Goal: Task Accomplishment & Management: Use online tool/utility

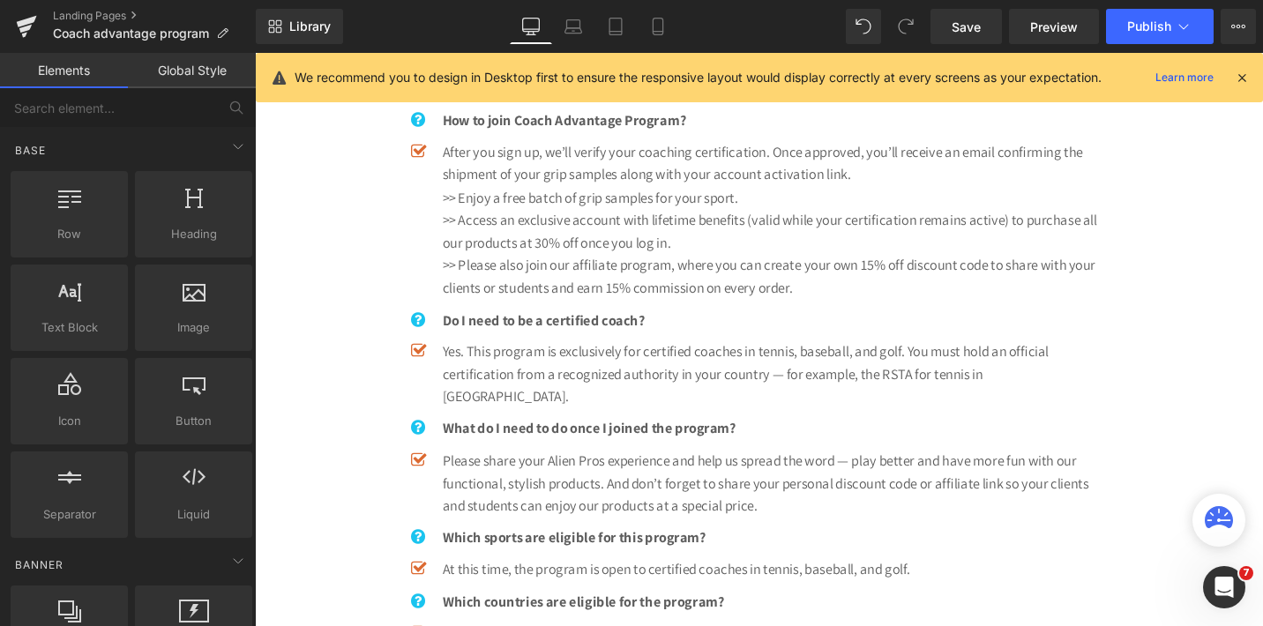
scroll to position [1209, 0]
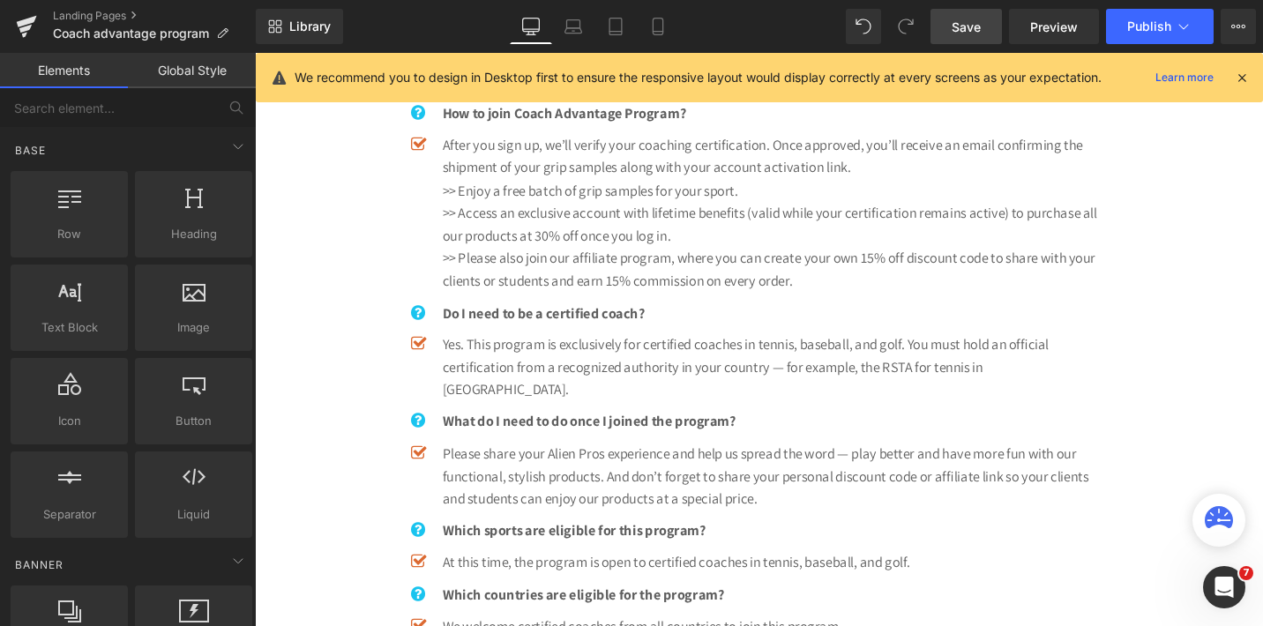
click at [973, 21] on span "Save" at bounding box center [966, 27] width 29 height 19
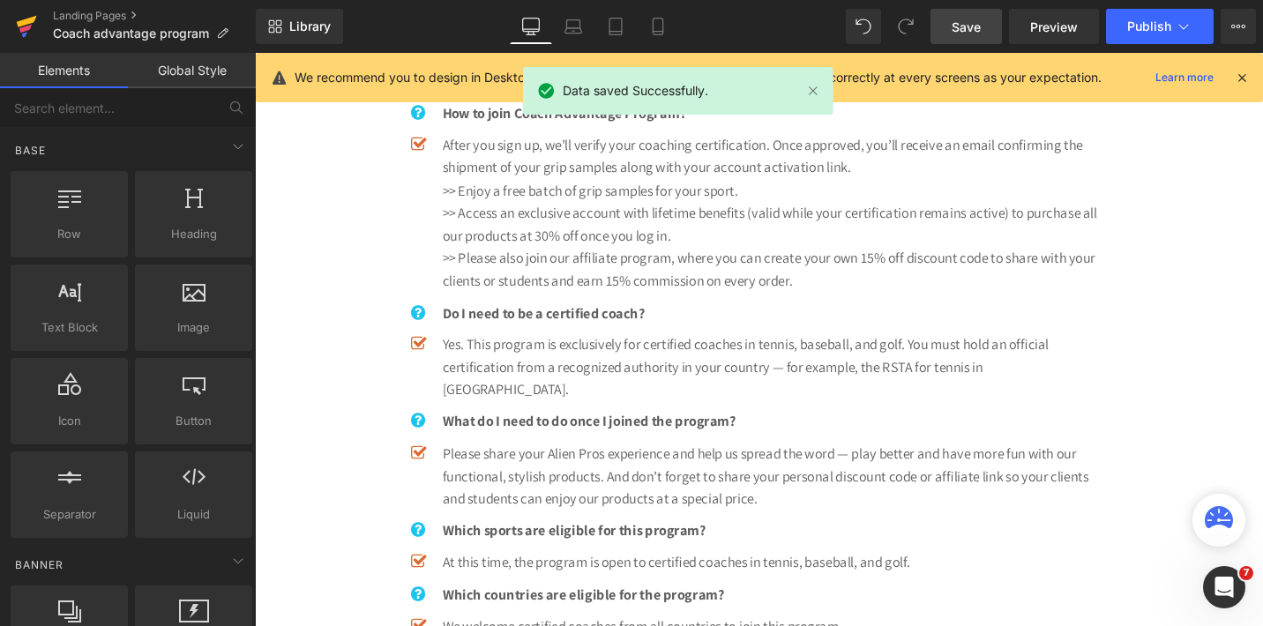
click at [22, 23] on icon at bounding box center [27, 21] width 20 height 11
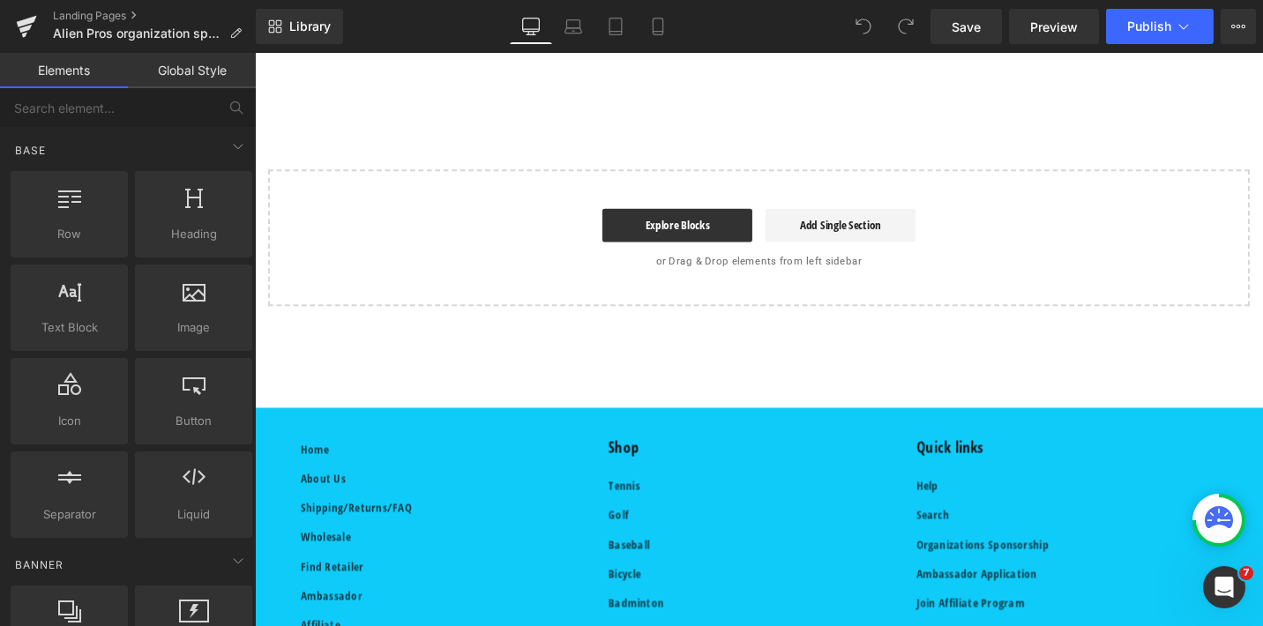
scroll to position [1859, 0]
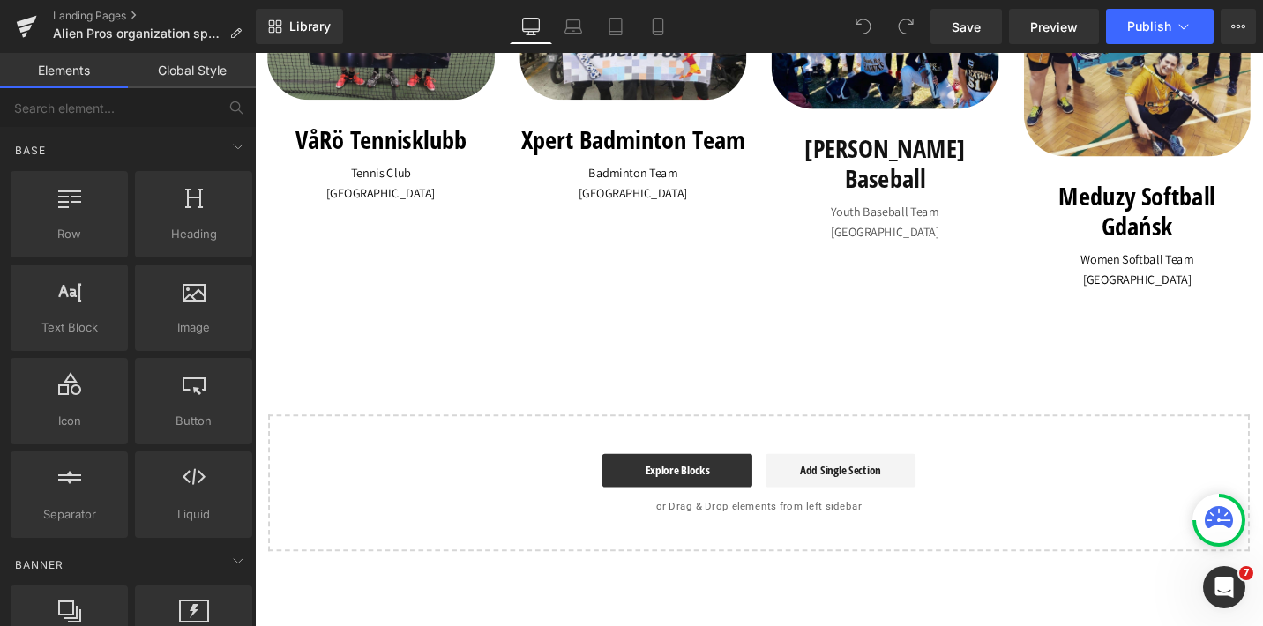
click at [659, 23] on icon at bounding box center [658, 27] width 18 height 18
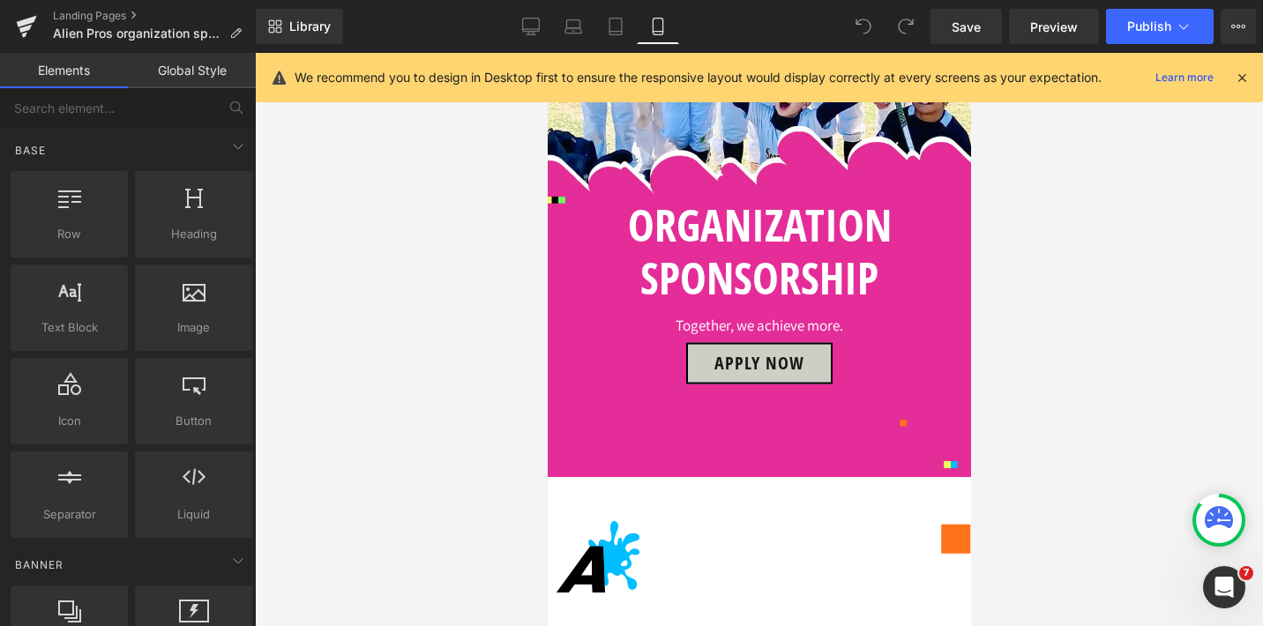
scroll to position [567, 0]
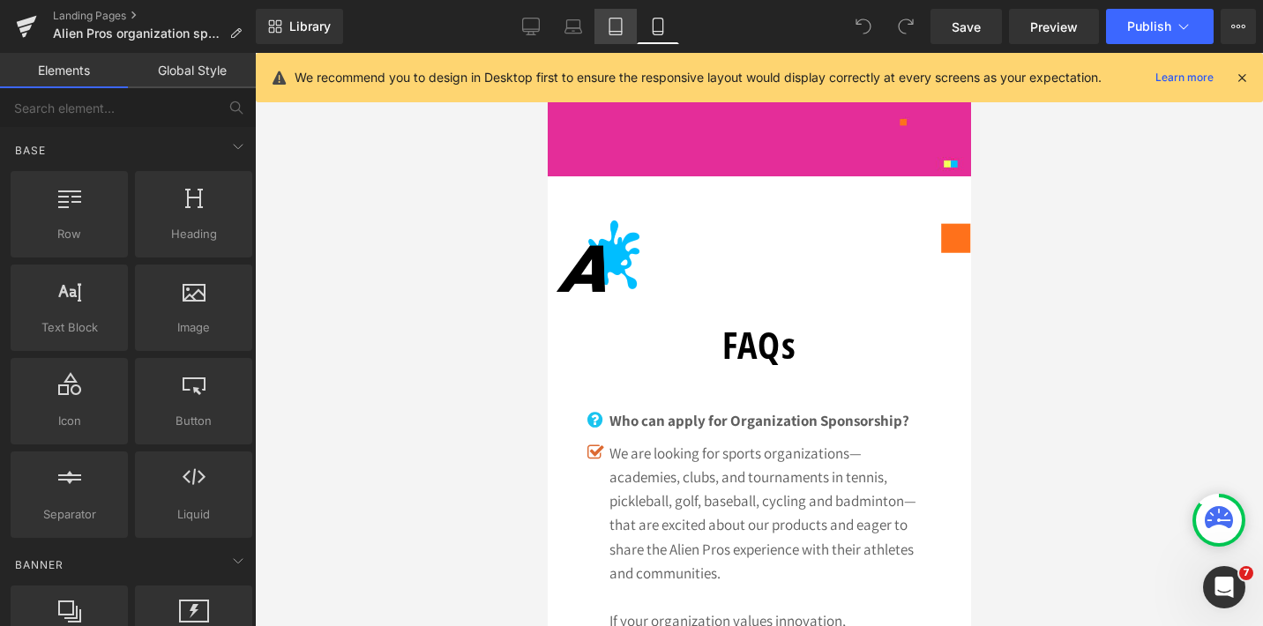
click at [617, 27] on icon at bounding box center [616, 27] width 18 height 18
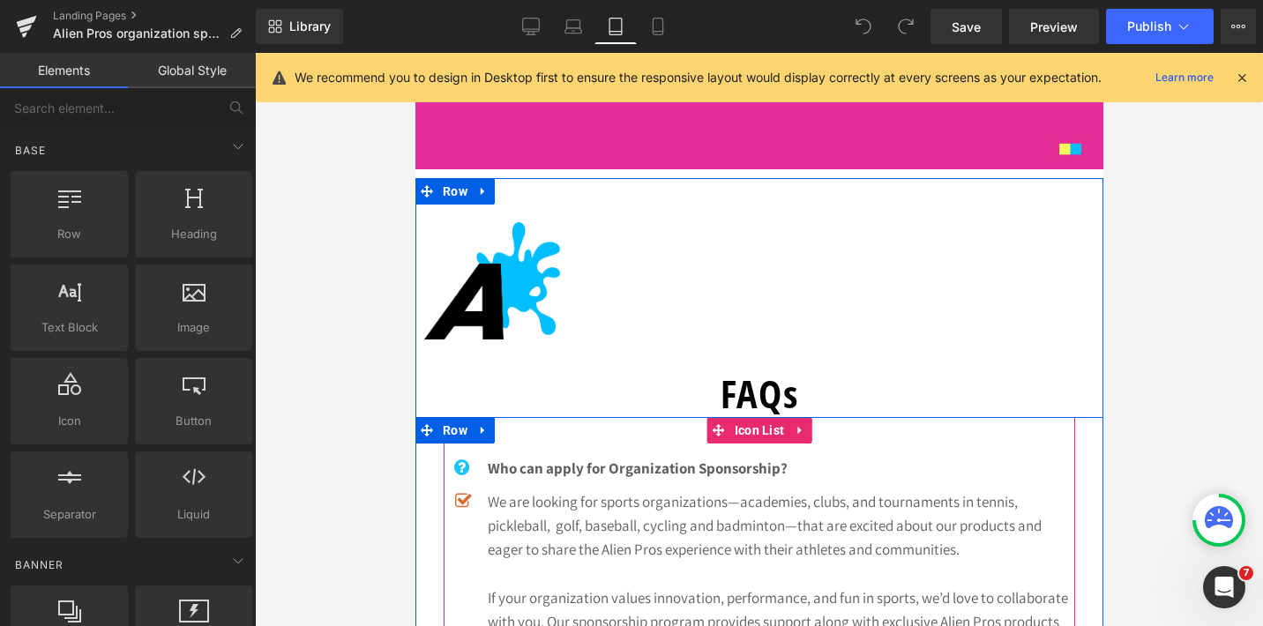
scroll to position [667, 0]
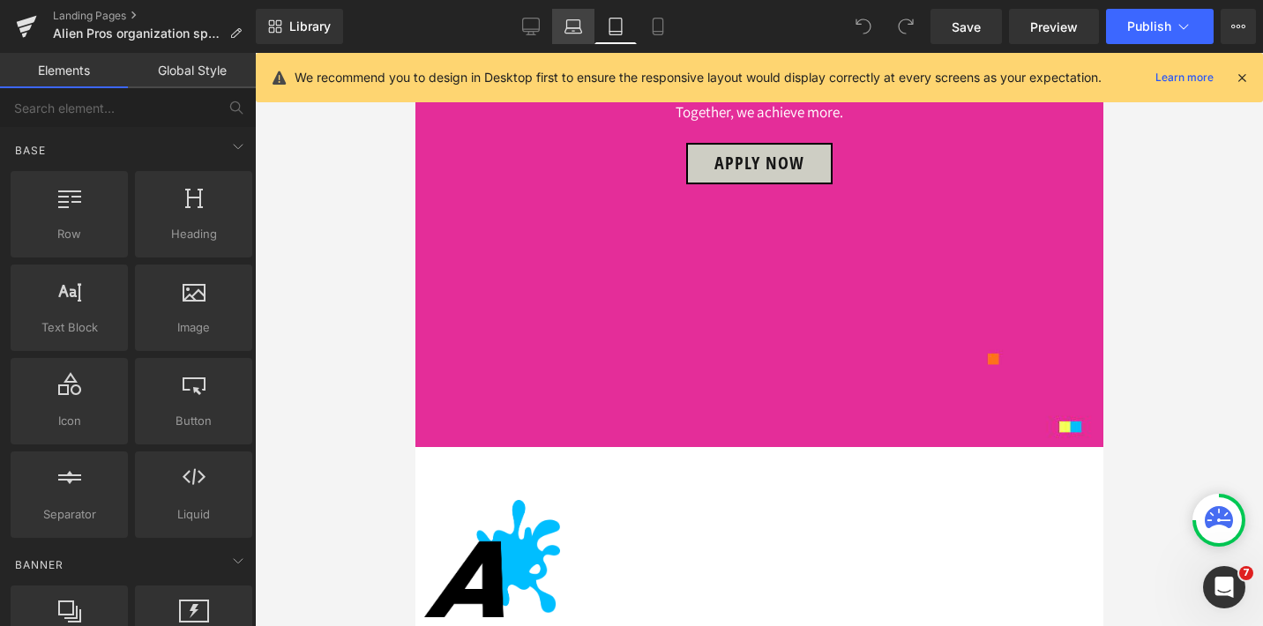
click at [577, 26] on icon at bounding box center [574, 27] width 18 height 18
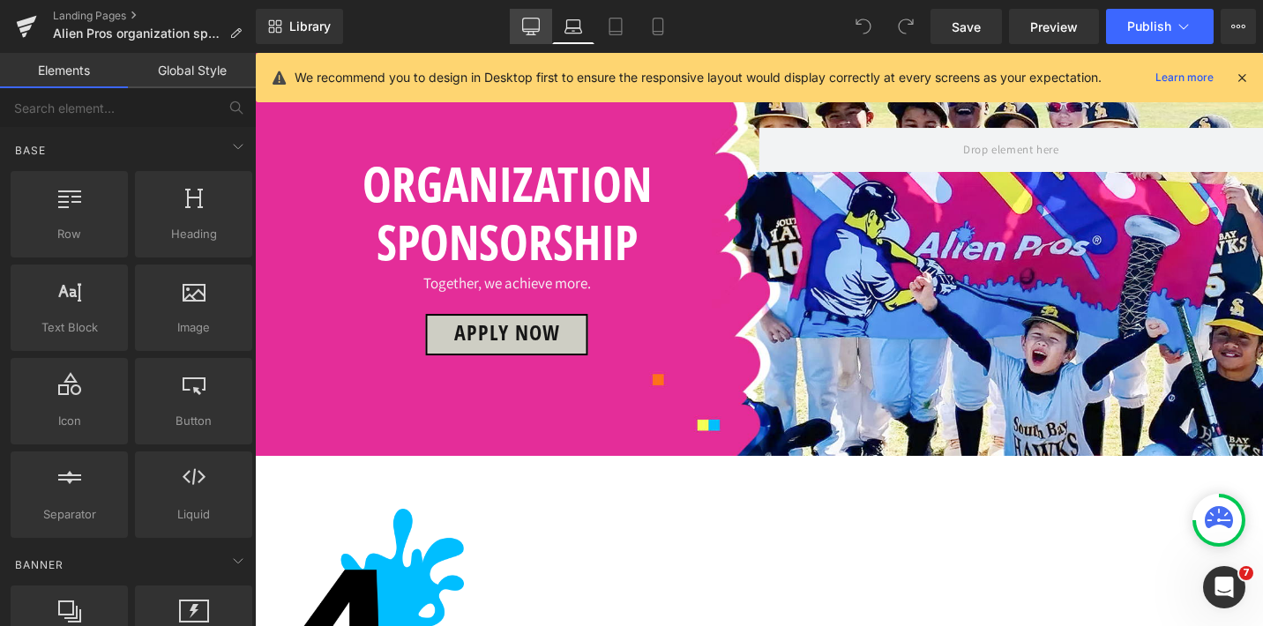
click at [529, 34] on icon at bounding box center [531, 34] width 5 height 4
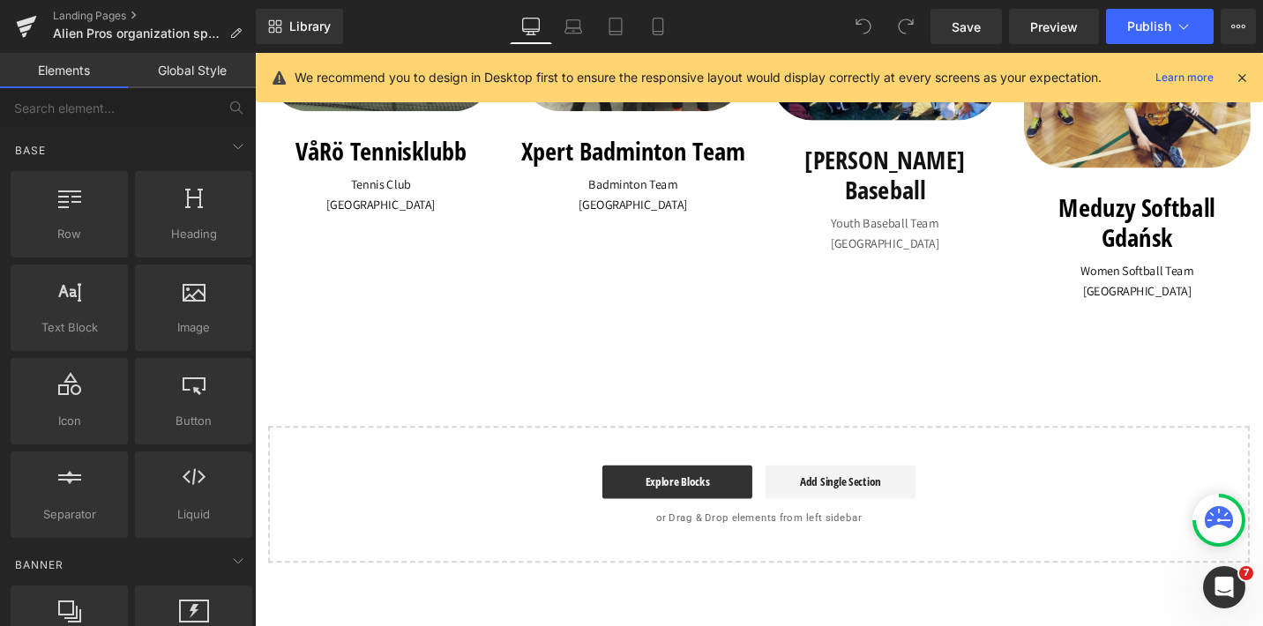
scroll to position [1893, 0]
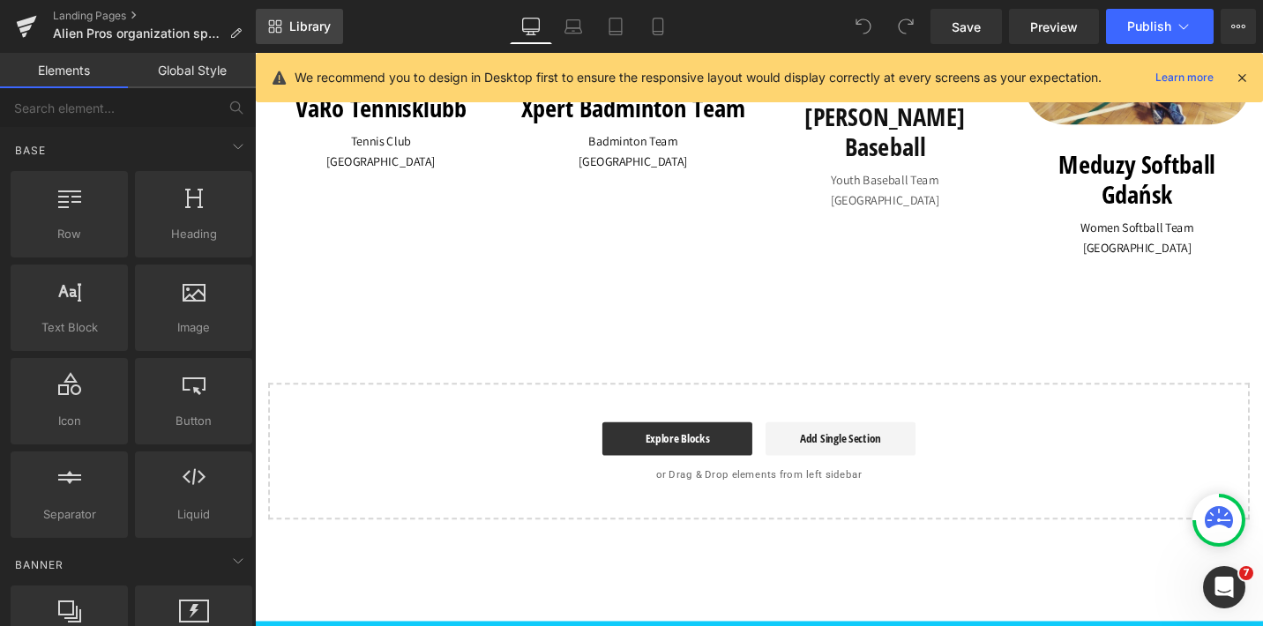
click at [303, 29] on span "Library" at bounding box center [309, 27] width 41 height 16
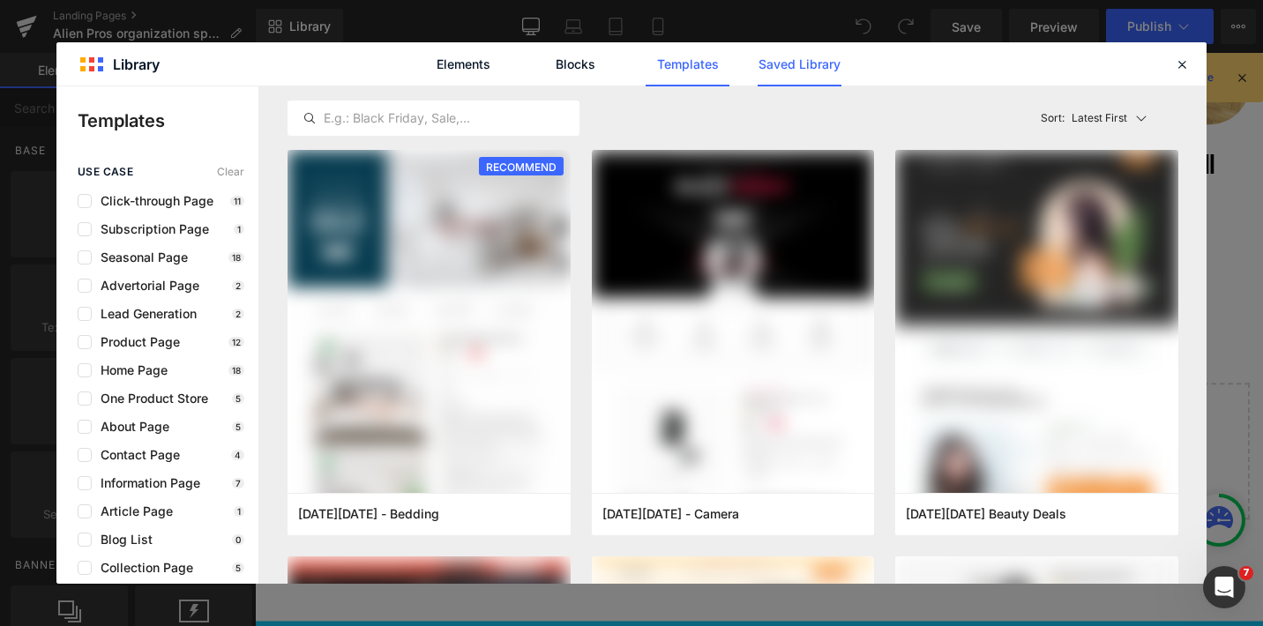
click at [806, 65] on link "Saved Library" at bounding box center [800, 64] width 84 height 44
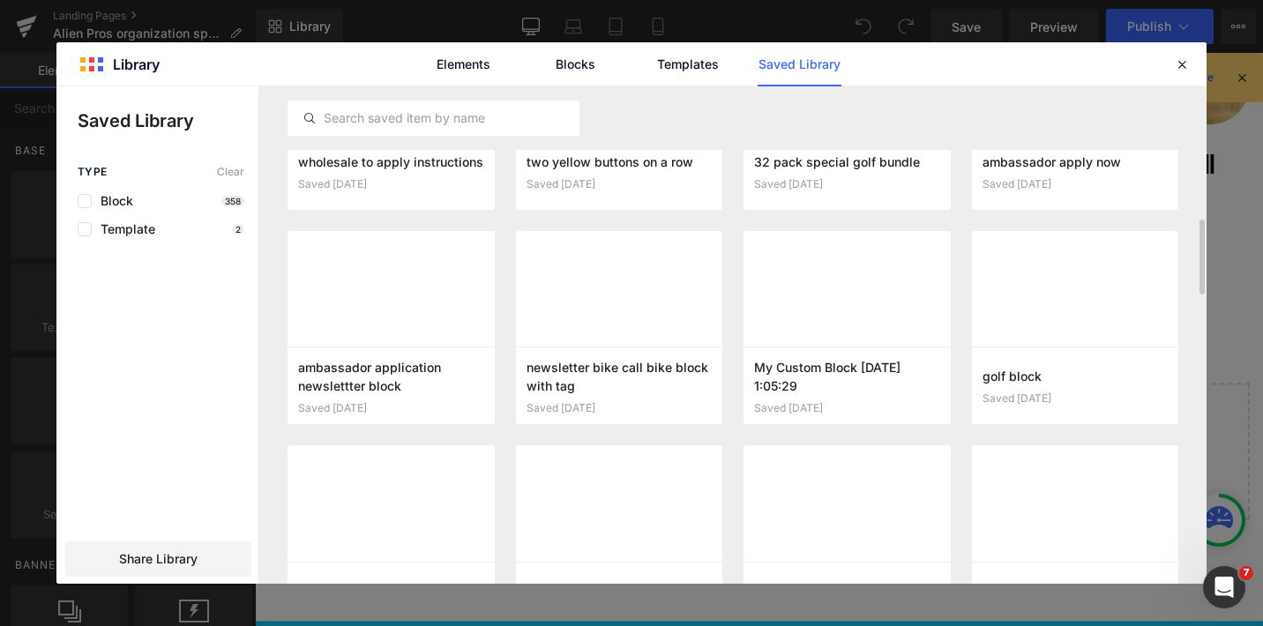
scroll to position [1017, 0]
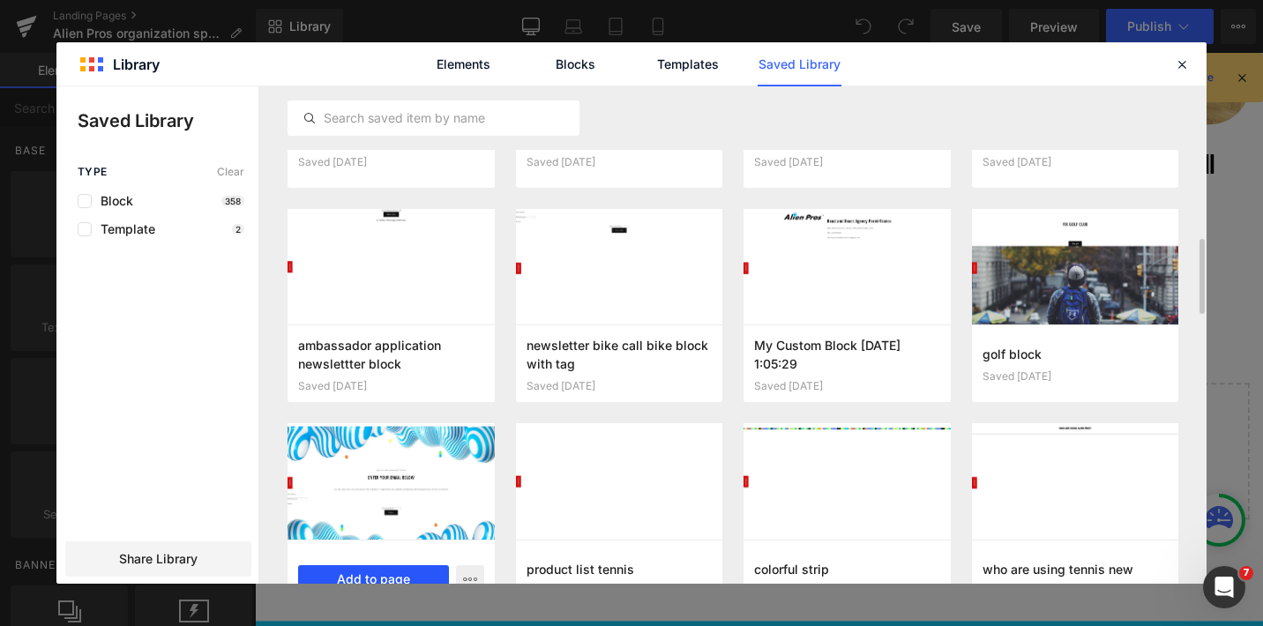
click at [369, 578] on button "Add to page" at bounding box center [373, 580] width 151 height 28
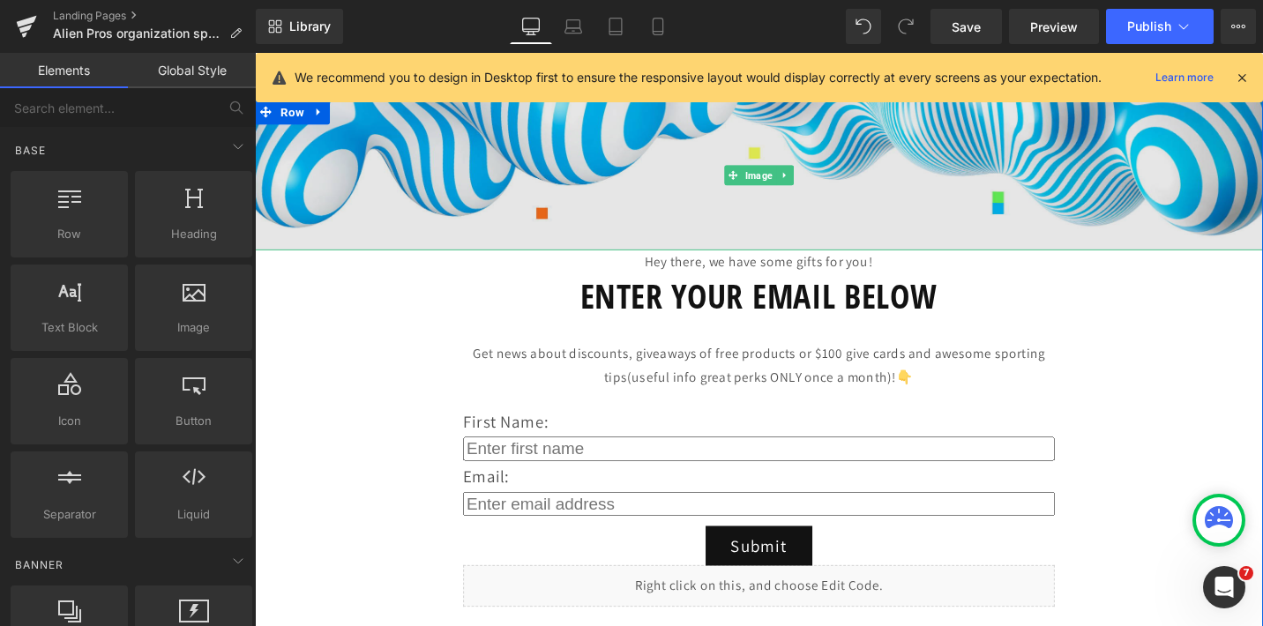
scroll to position [2265, 0]
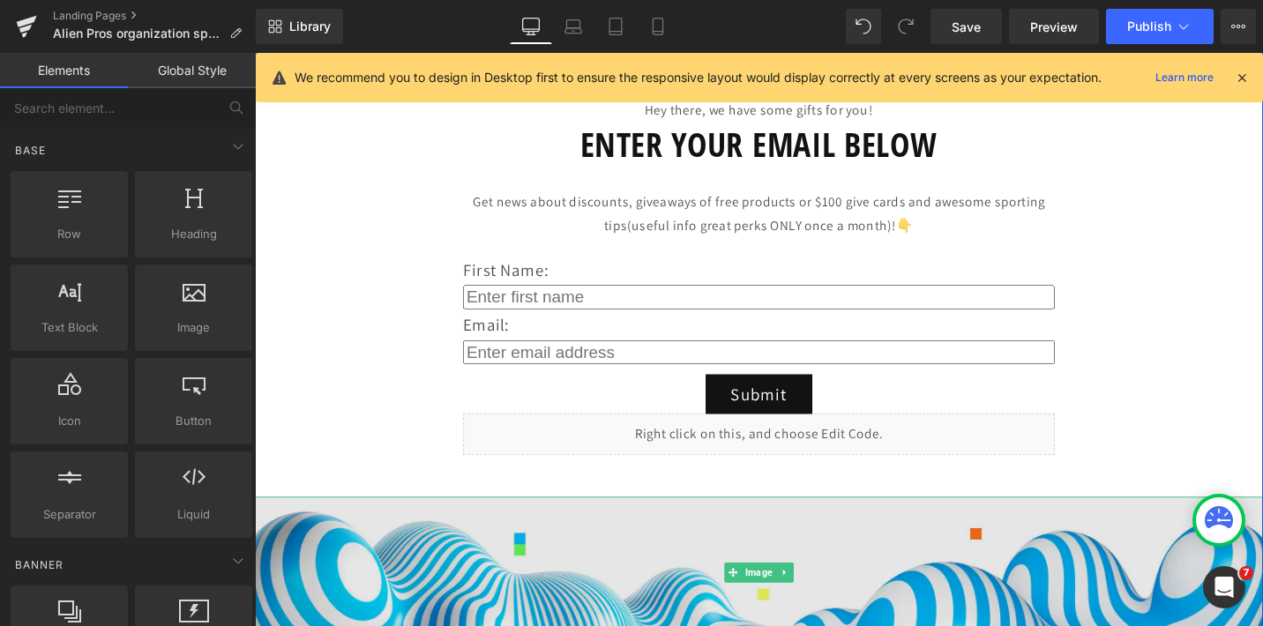
click at [327, 562] on img at bounding box center [789, 603] width 1068 height 161
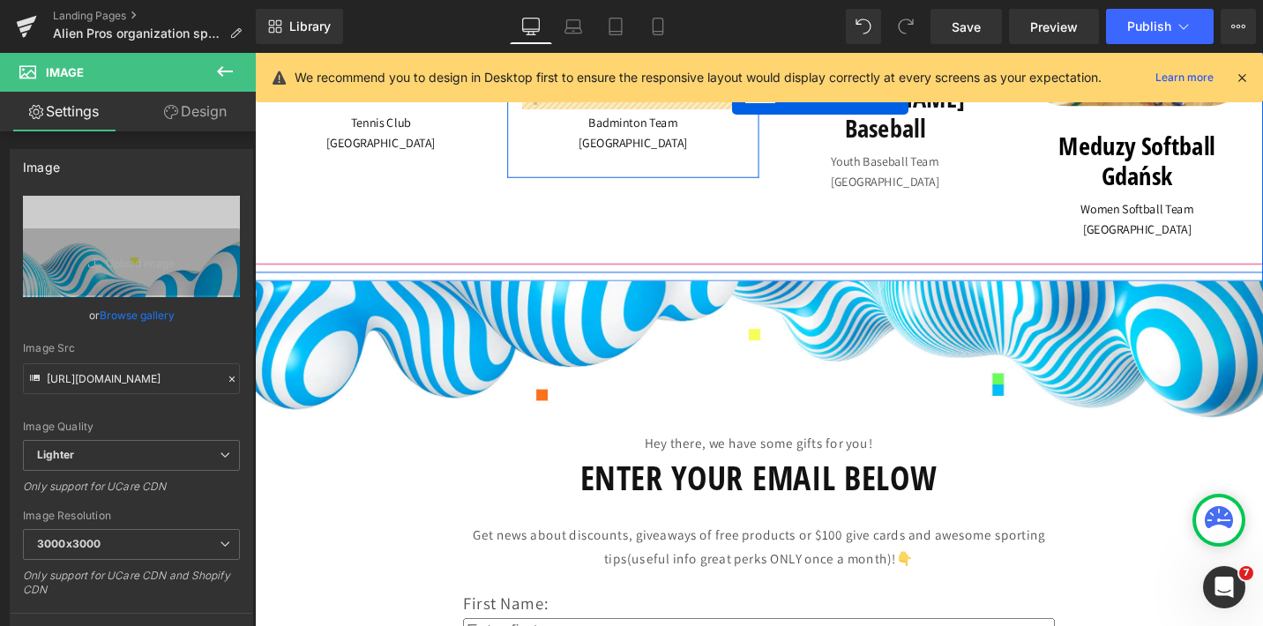
scroll to position [1788, 0]
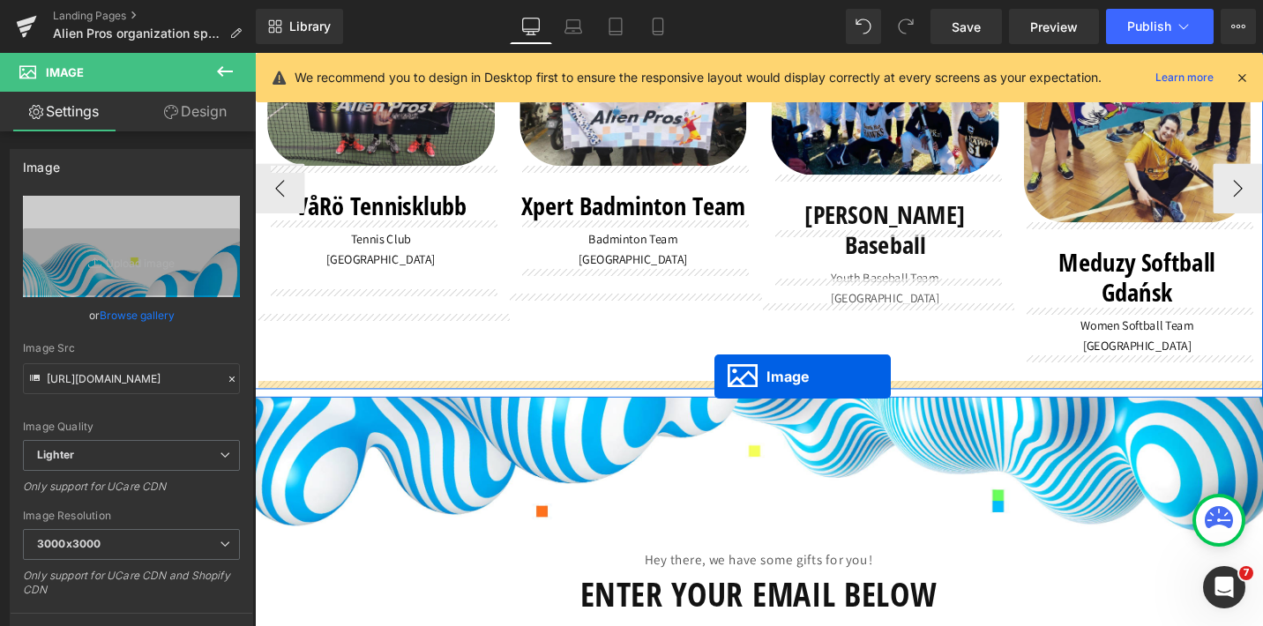
drag, startPoint x: 761, startPoint y: 603, endPoint x: 742, endPoint y: 396, distance: 207.4
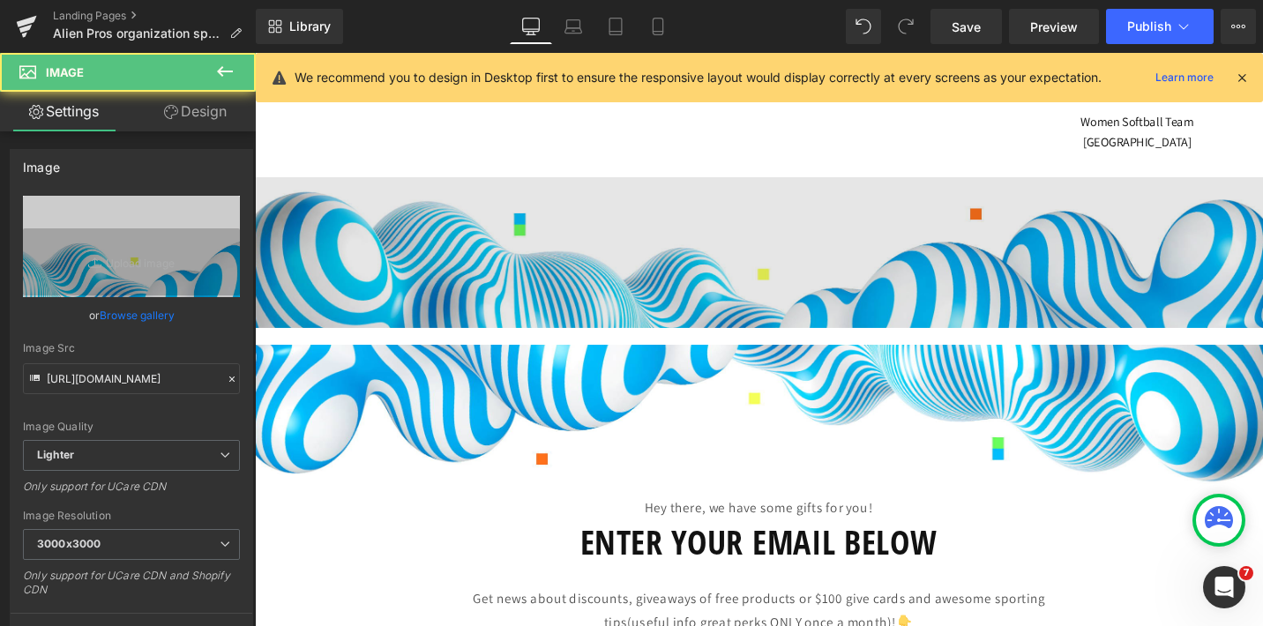
scroll to position [2176, 0]
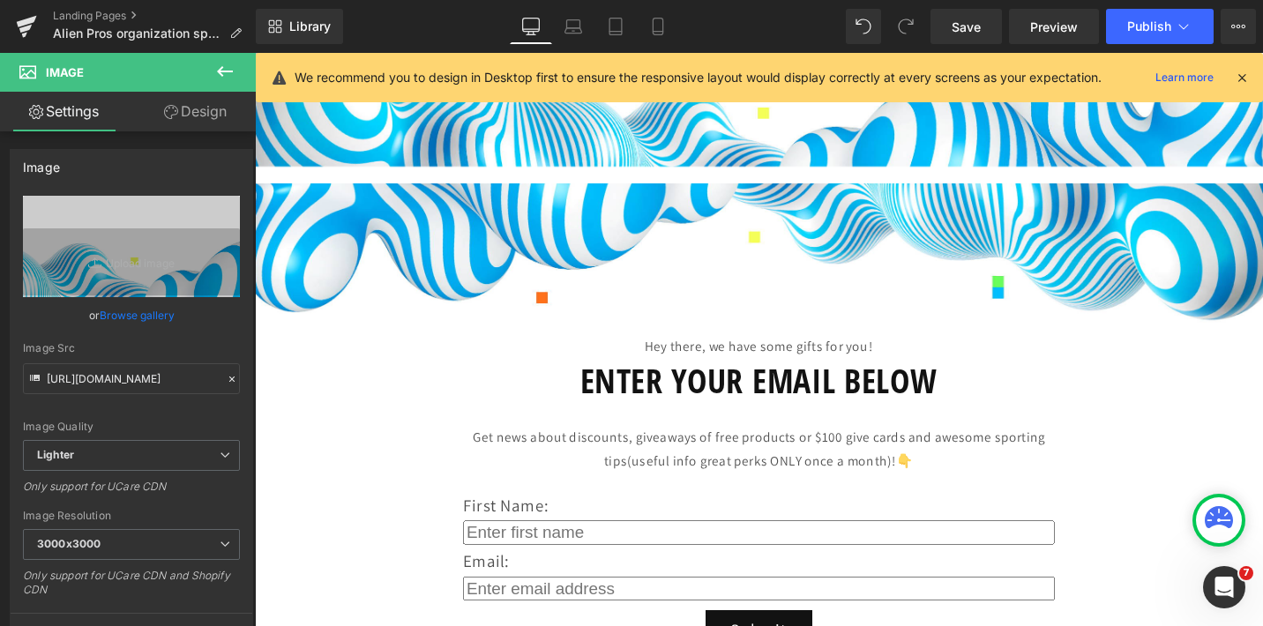
click at [707, 356] on p "Hey there, we have some gifts for you!" at bounding box center [789, 364] width 626 height 26
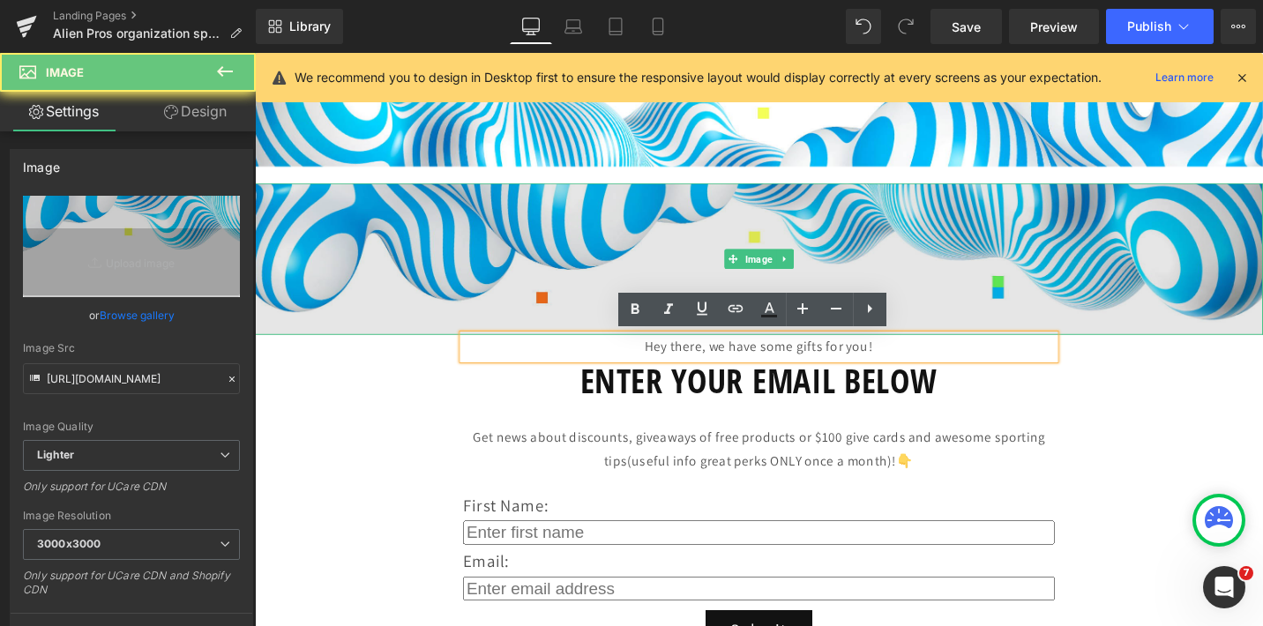
click at [401, 214] on img at bounding box center [789, 271] width 1068 height 161
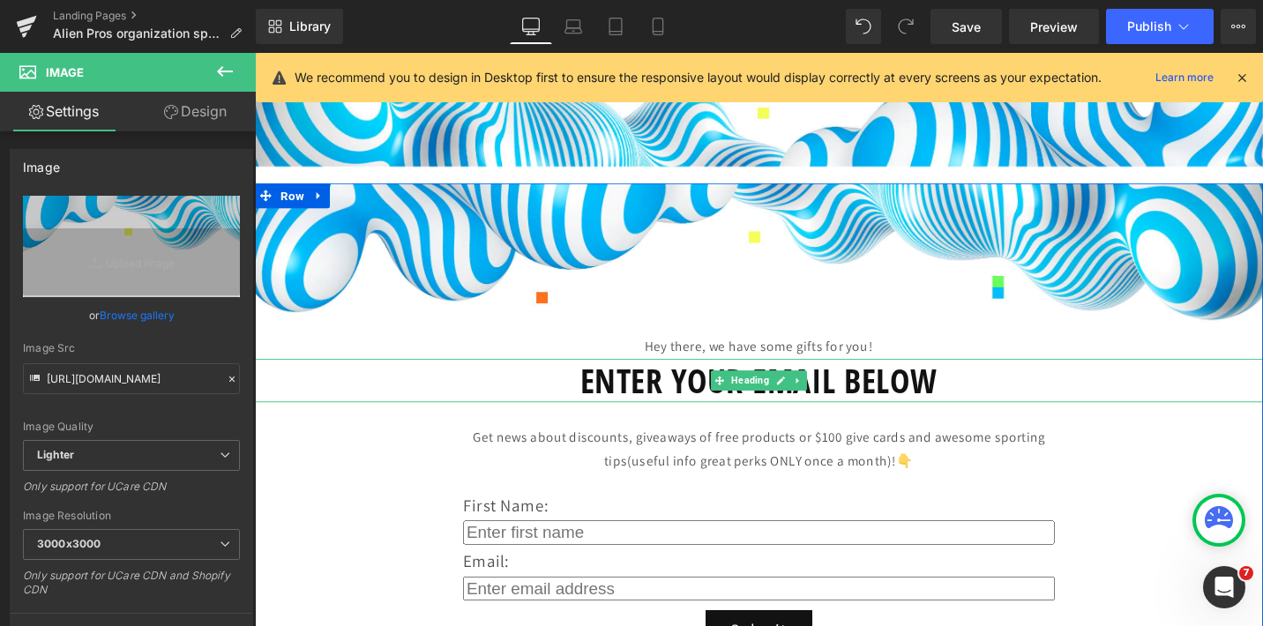
click at [372, 406] on h1 "ENTER YOUR EMAIL BELOW" at bounding box center [789, 400] width 1068 height 46
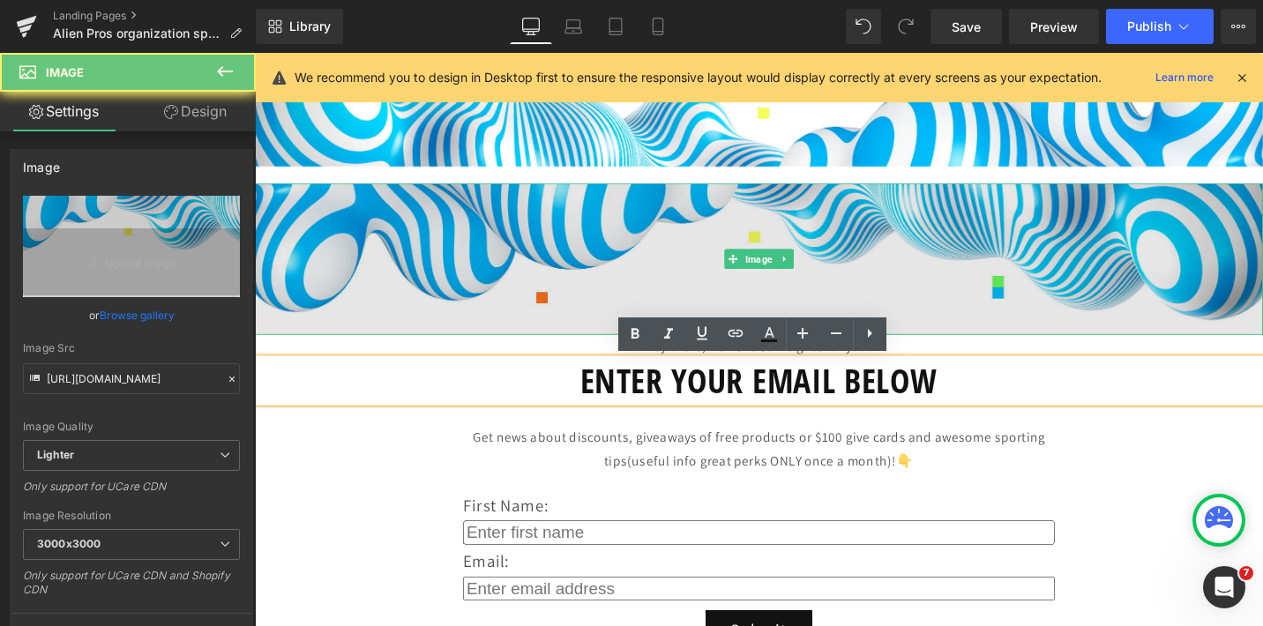
click at [296, 231] on img at bounding box center [789, 271] width 1068 height 161
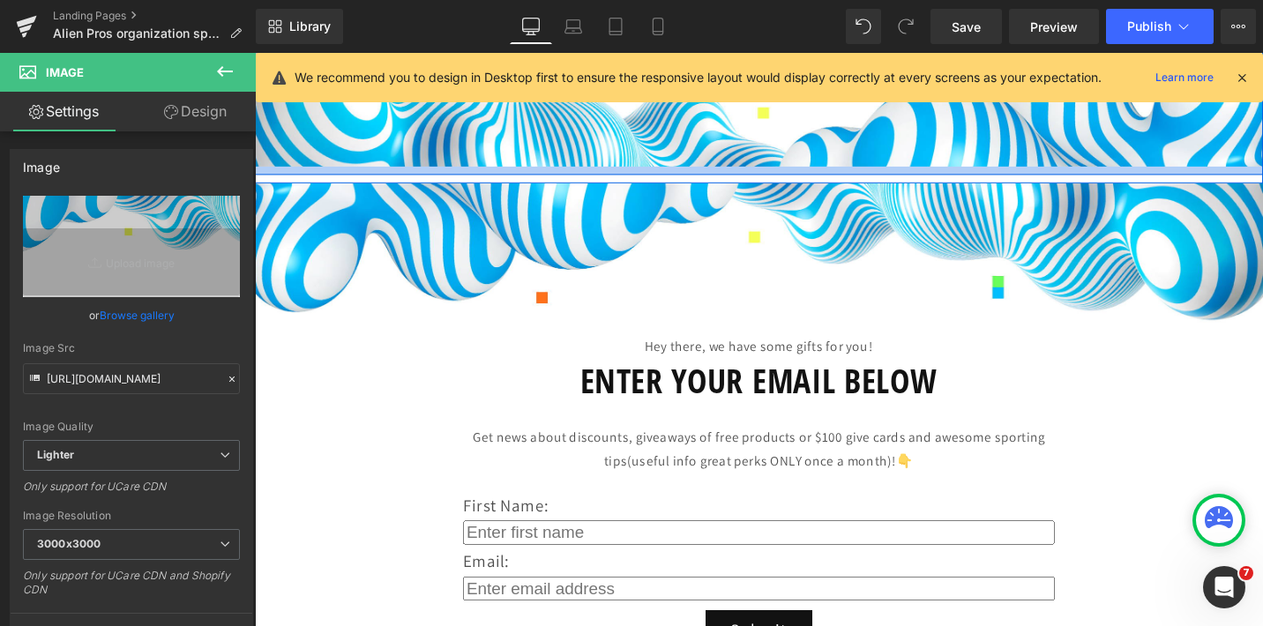
click at [304, 179] on div at bounding box center [789, 177] width 1068 height 9
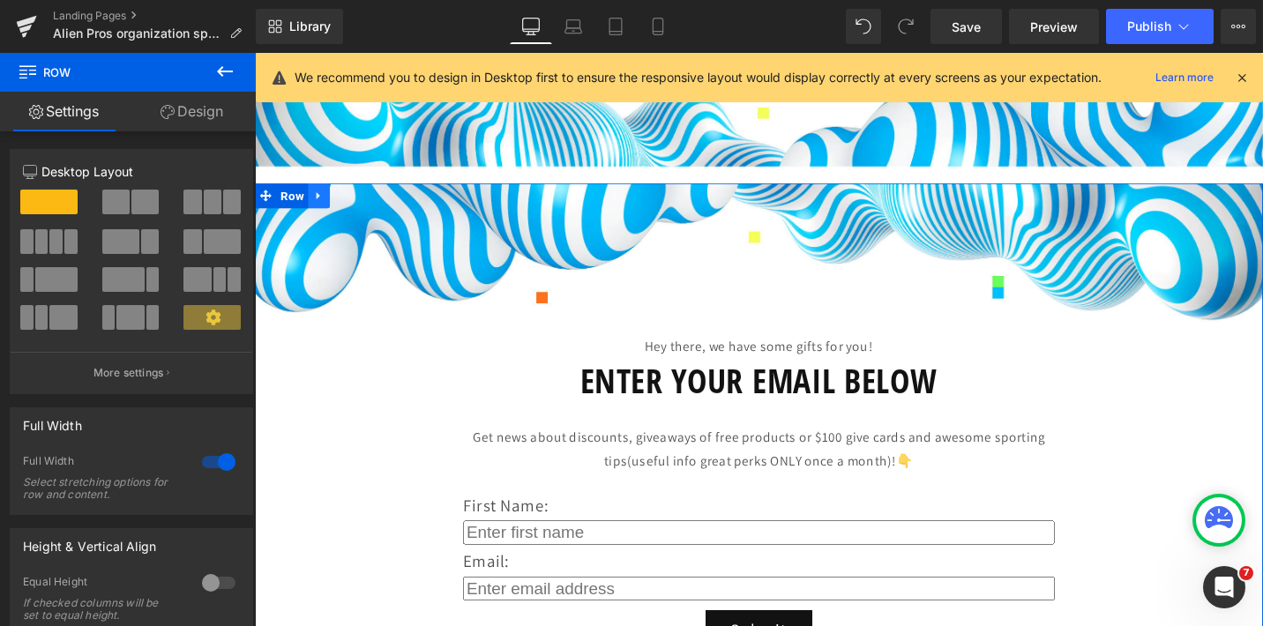
click at [326, 203] on icon at bounding box center [323, 204] width 12 height 13
click at [367, 203] on icon at bounding box center [369, 204] width 12 height 12
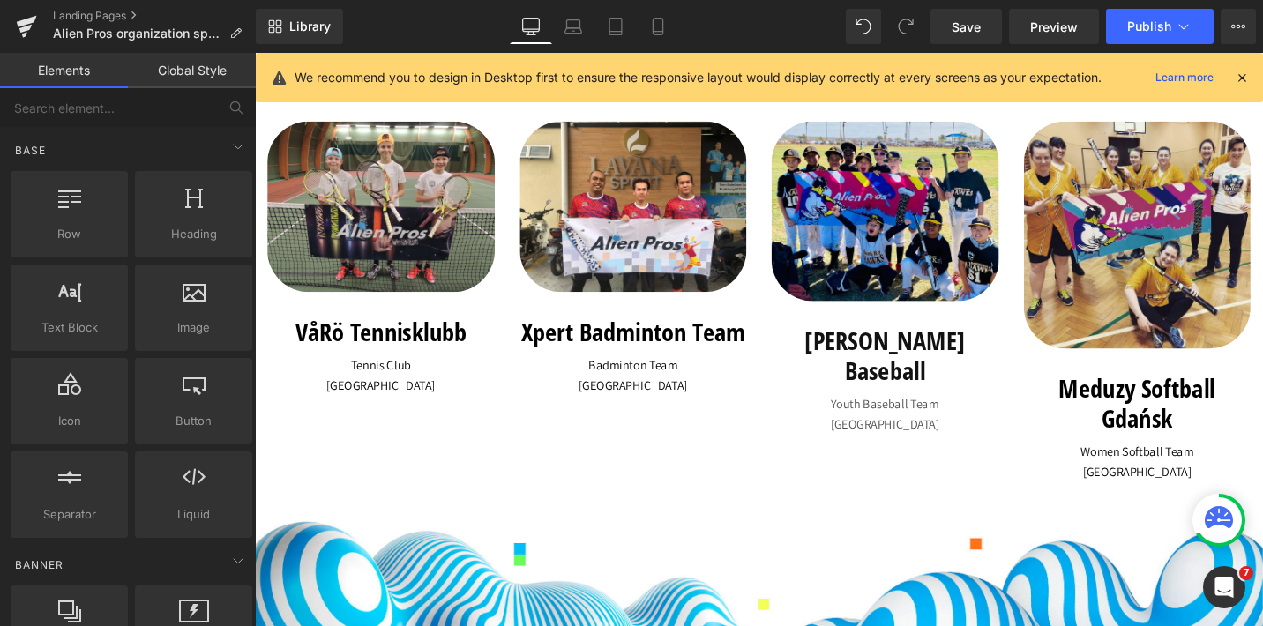
scroll to position [1776, 0]
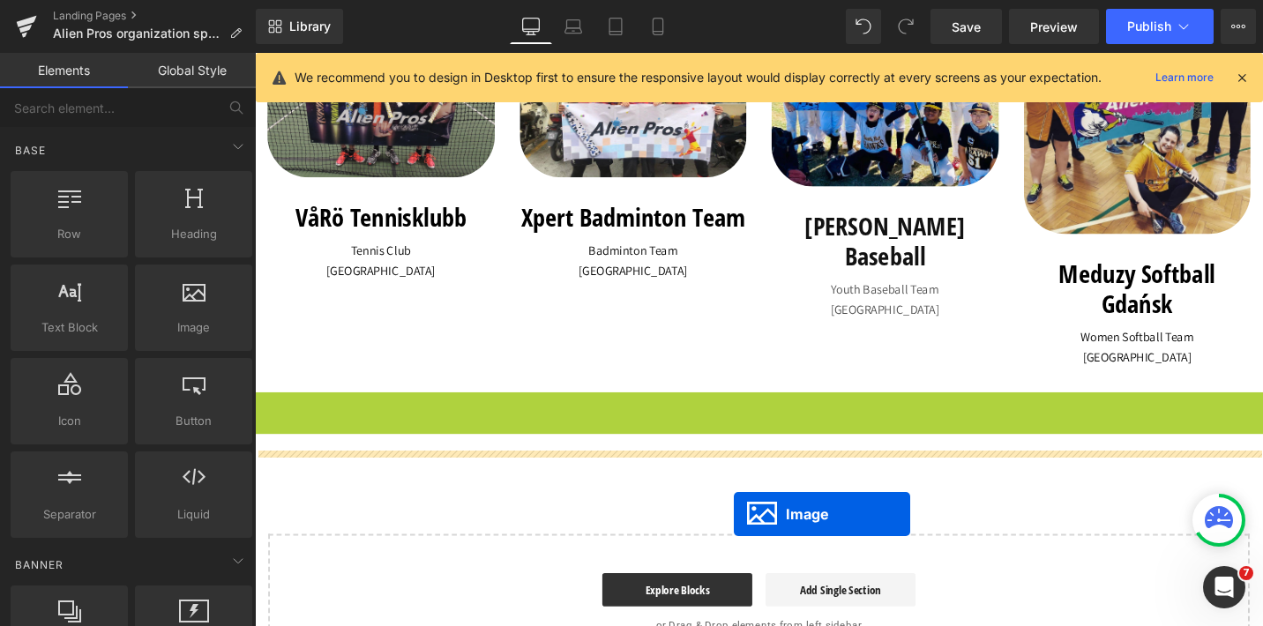
drag, startPoint x: 759, startPoint y: 490, endPoint x: 762, endPoint y: 542, distance: 52.2
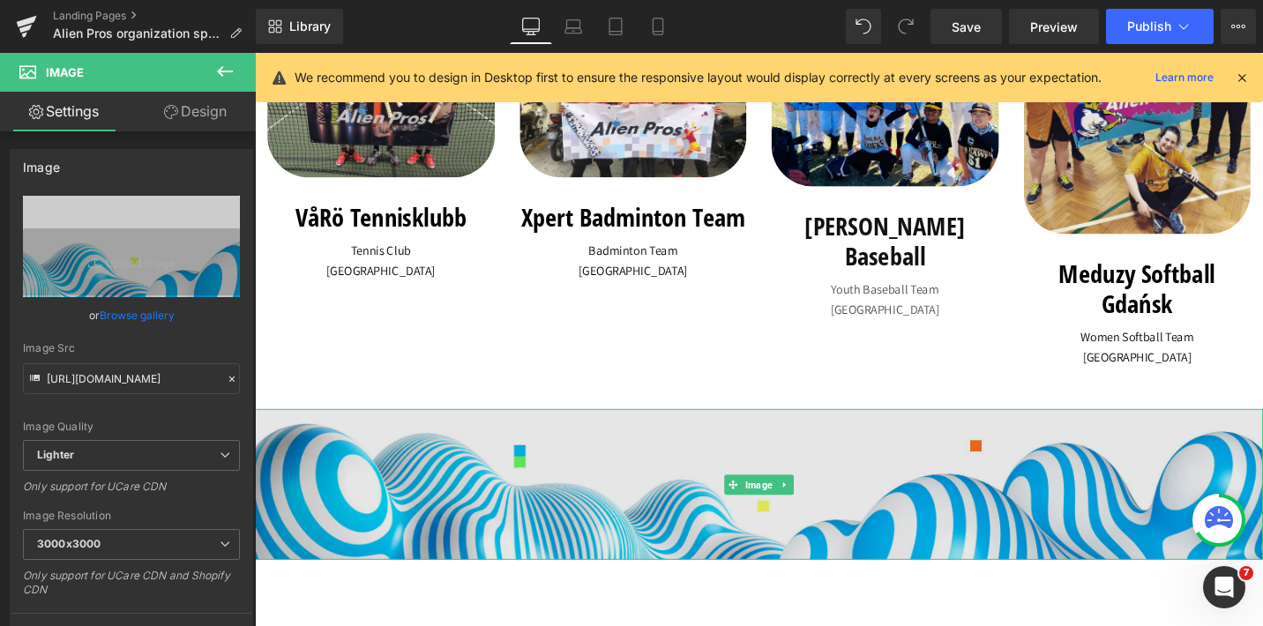
click at [487, 516] on img at bounding box center [789, 511] width 1068 height 161
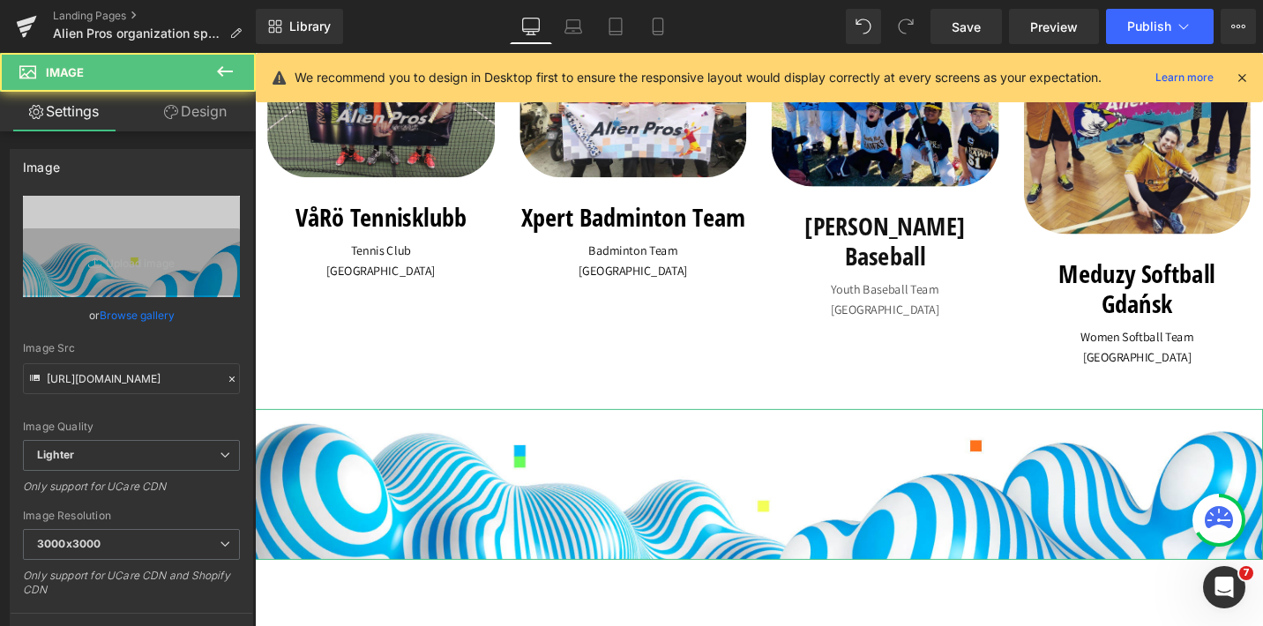
click at [205, 110] on link "Design" at bounding box center [195, 112] width 128 height 40
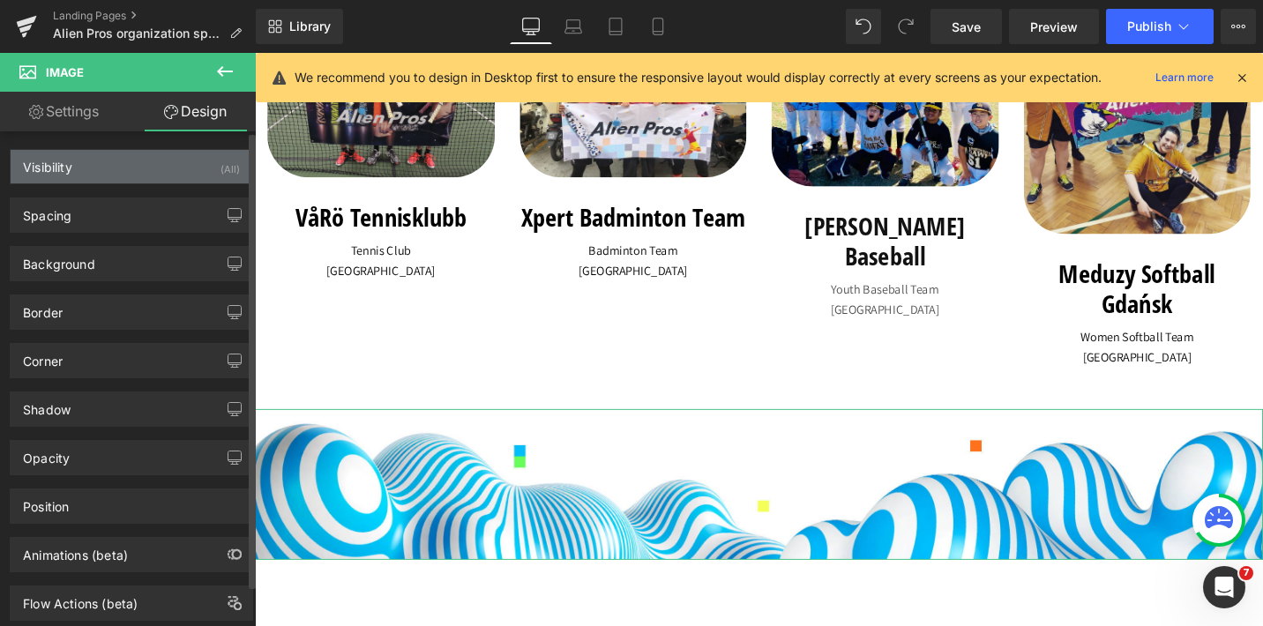
click at [134, 170] on div "Visibility (All)" at bounding box center [132, 167] width 242 height 34
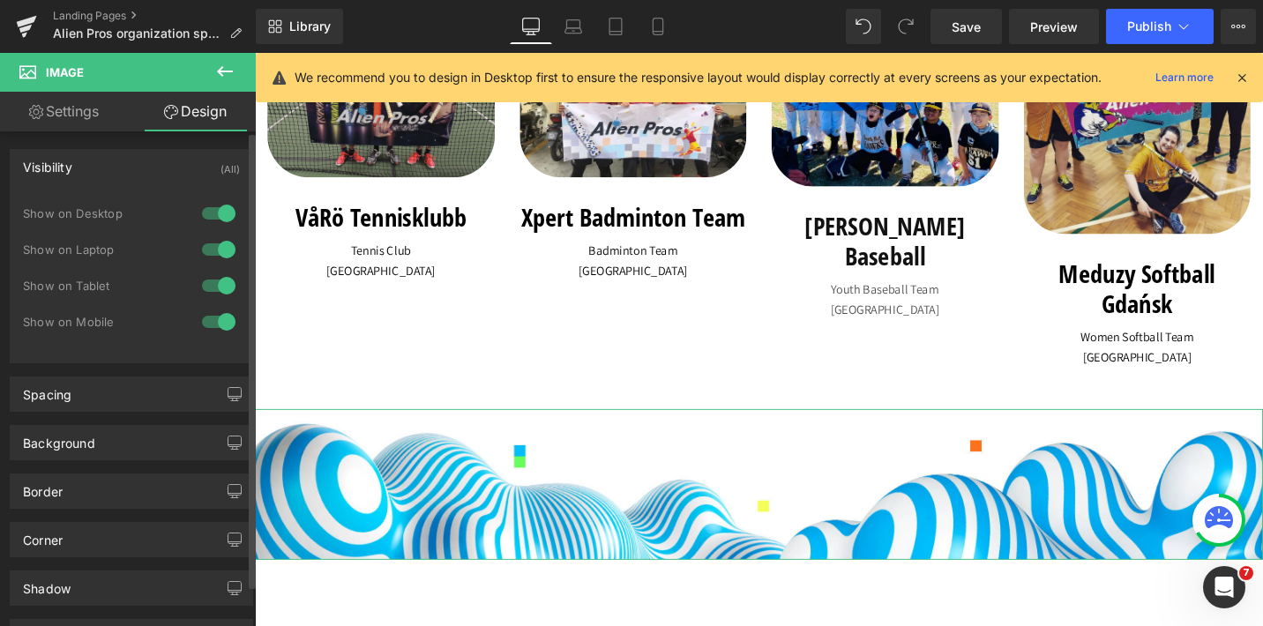
click at [222, 321] on div at bounding box center [219, 322] width 42 height 28
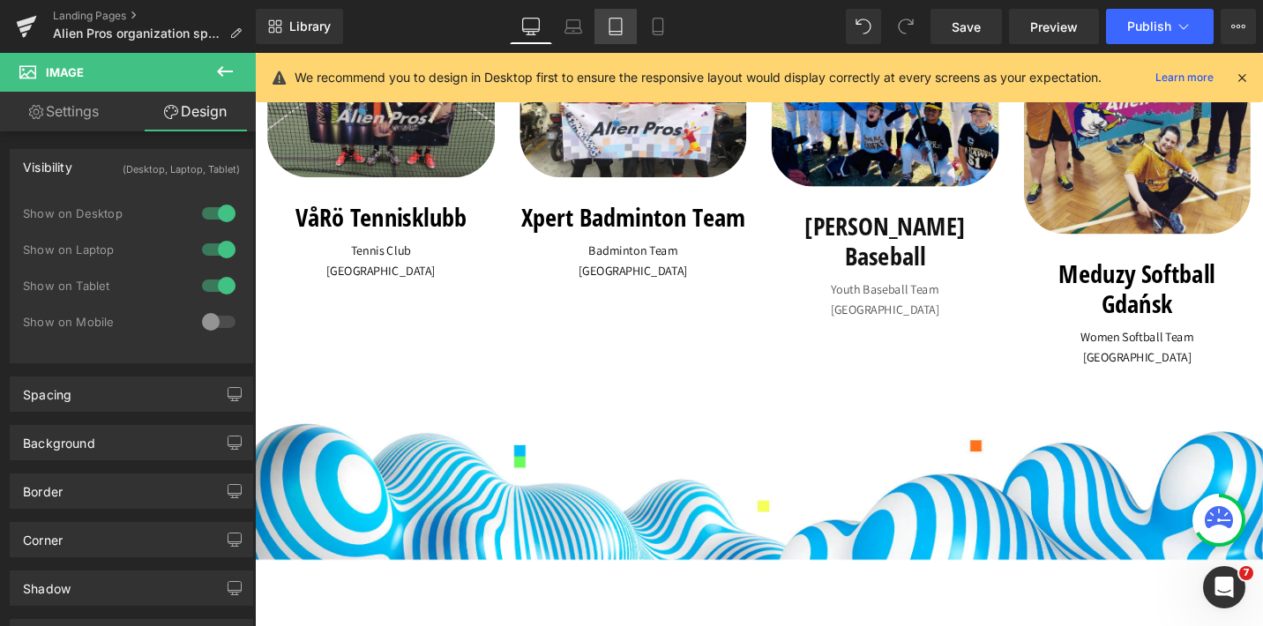
click at [622, 37] on link "Tablet" at bounding box center [616, 26] width 42 height 35
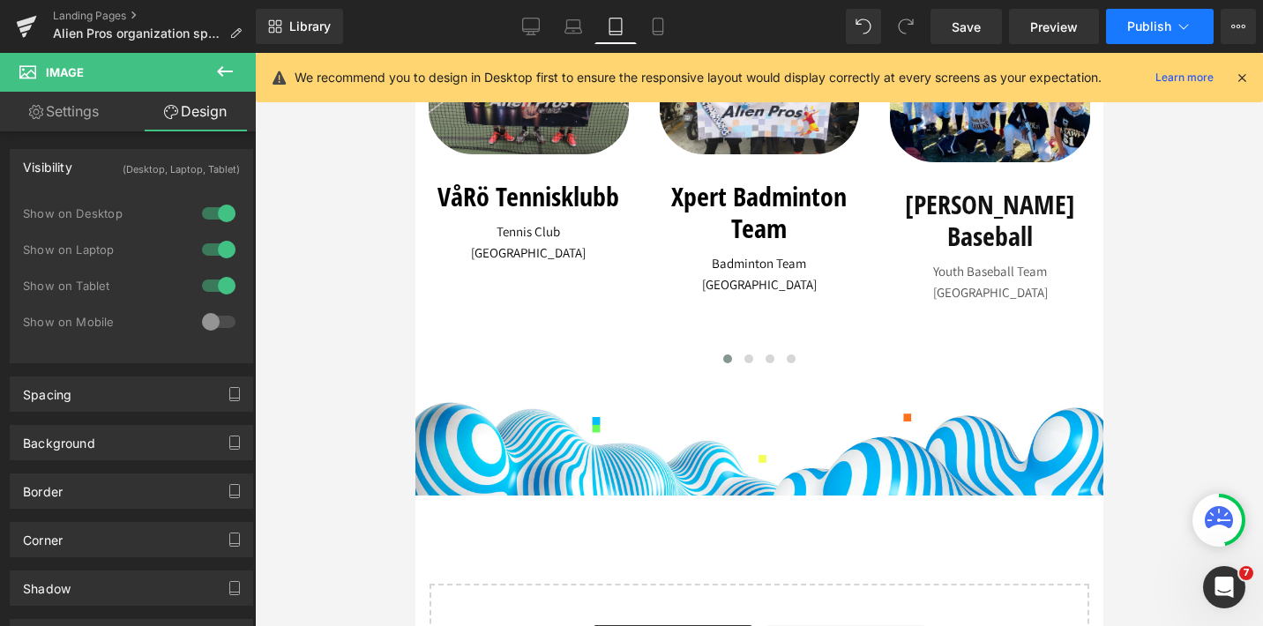
click at [1168, 26] on span "Publish" at bounding box center [1150, 26] width 44 height 14
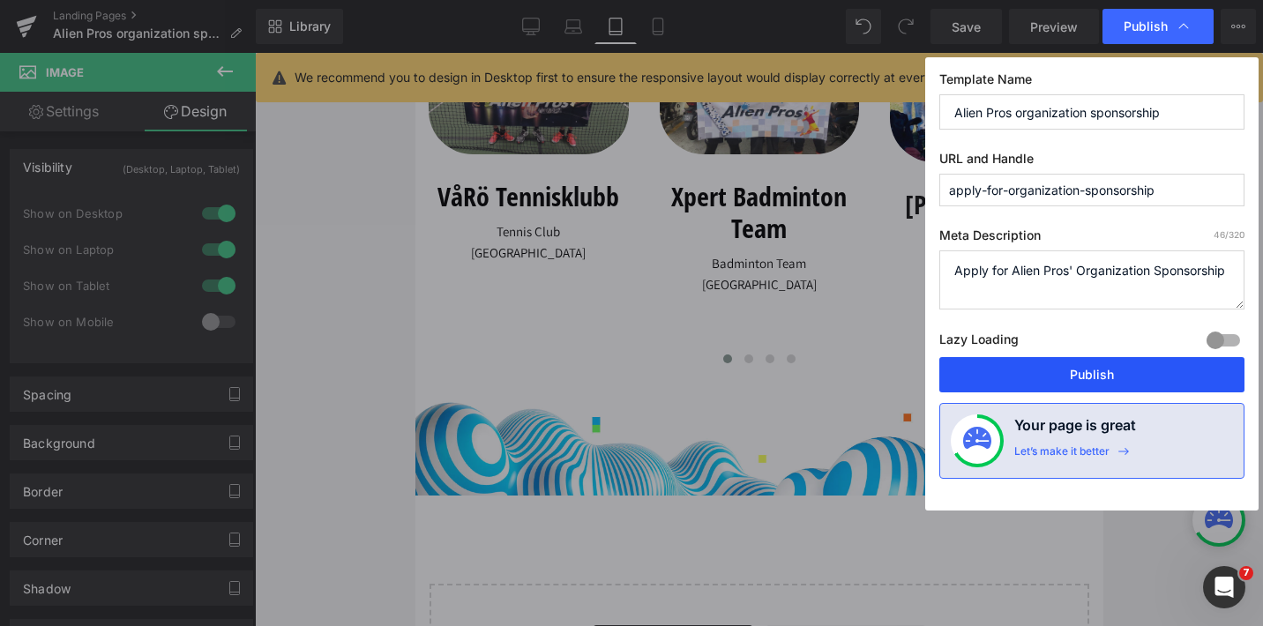
click at [1104, 374] on button "Publish" at bounding box center [1092, 374] width 305 height 35
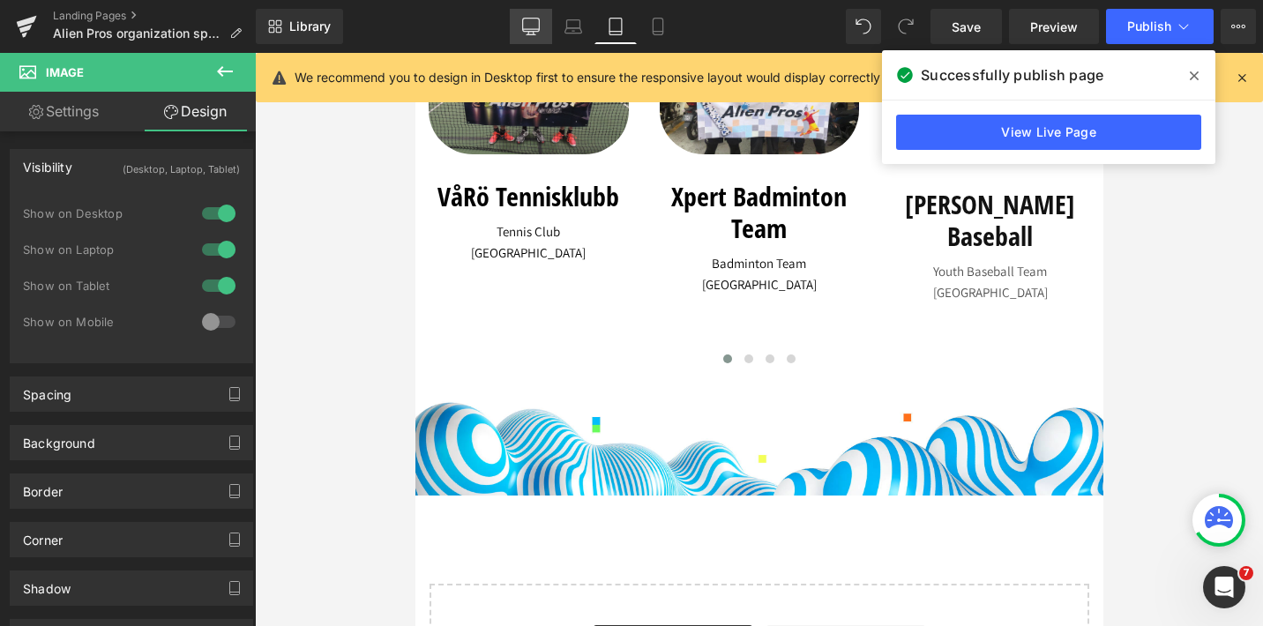
click at [530, 29] on icon at bounding box center [531, 29] width 17 height 0
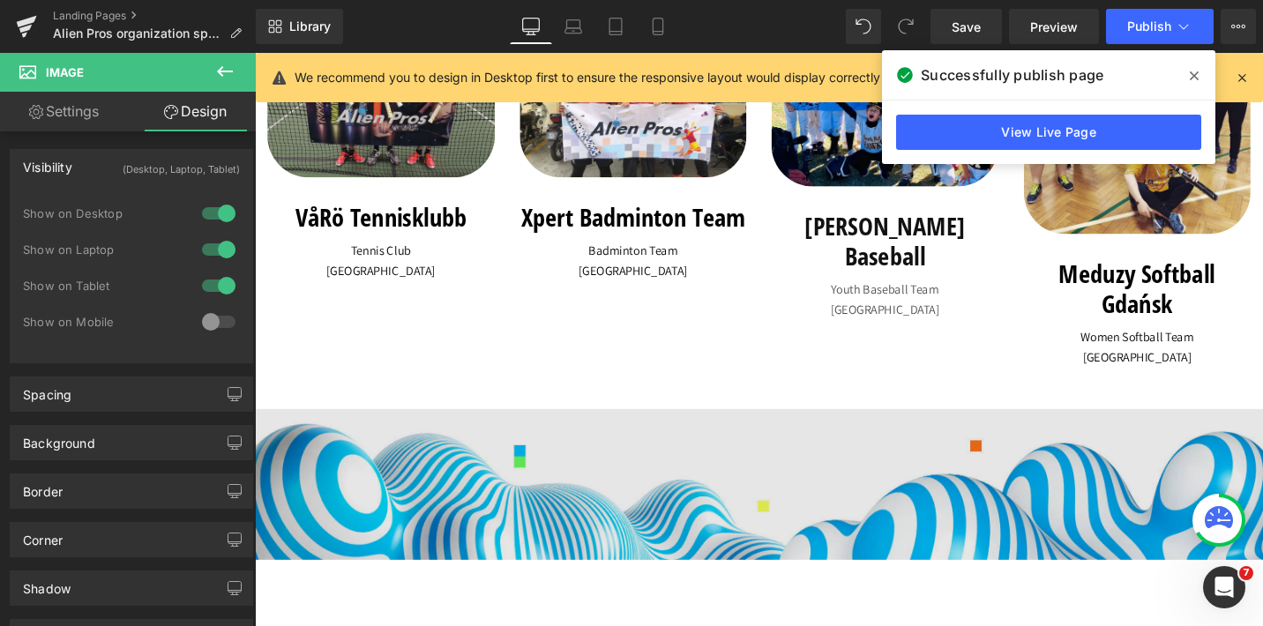
click at [563, 463] on img at bounding box center [789, 511] width 1068 height 161
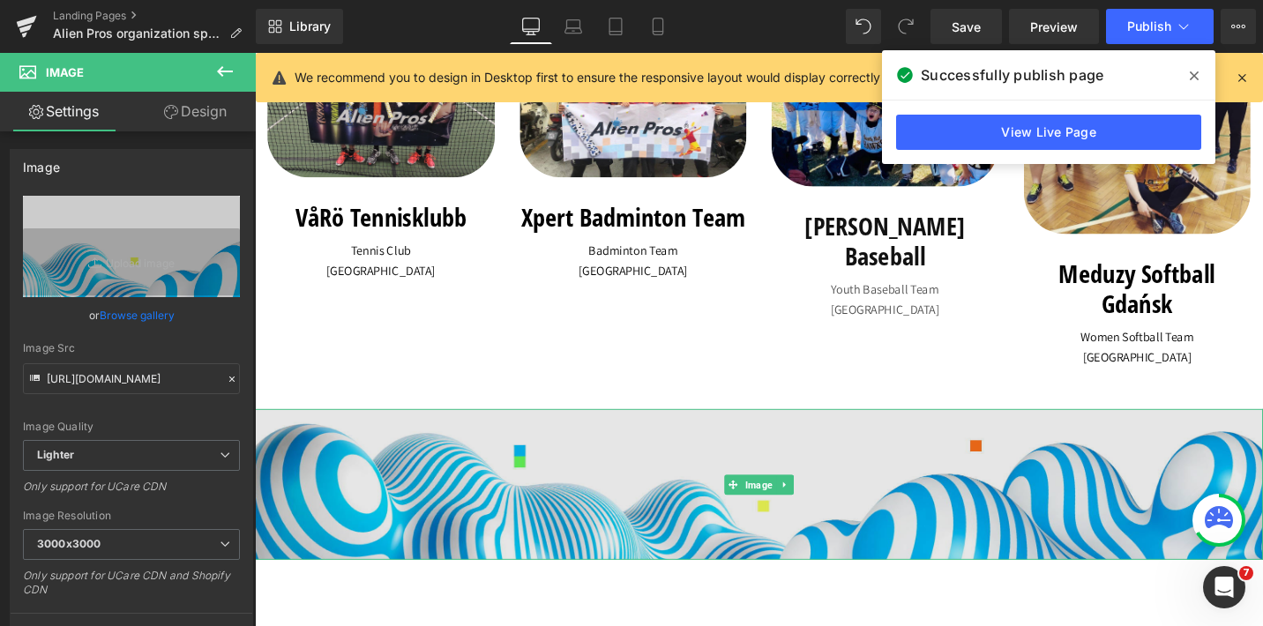
click at [540, 528] on img at bounding box center [789, 511] width 1068 height 161
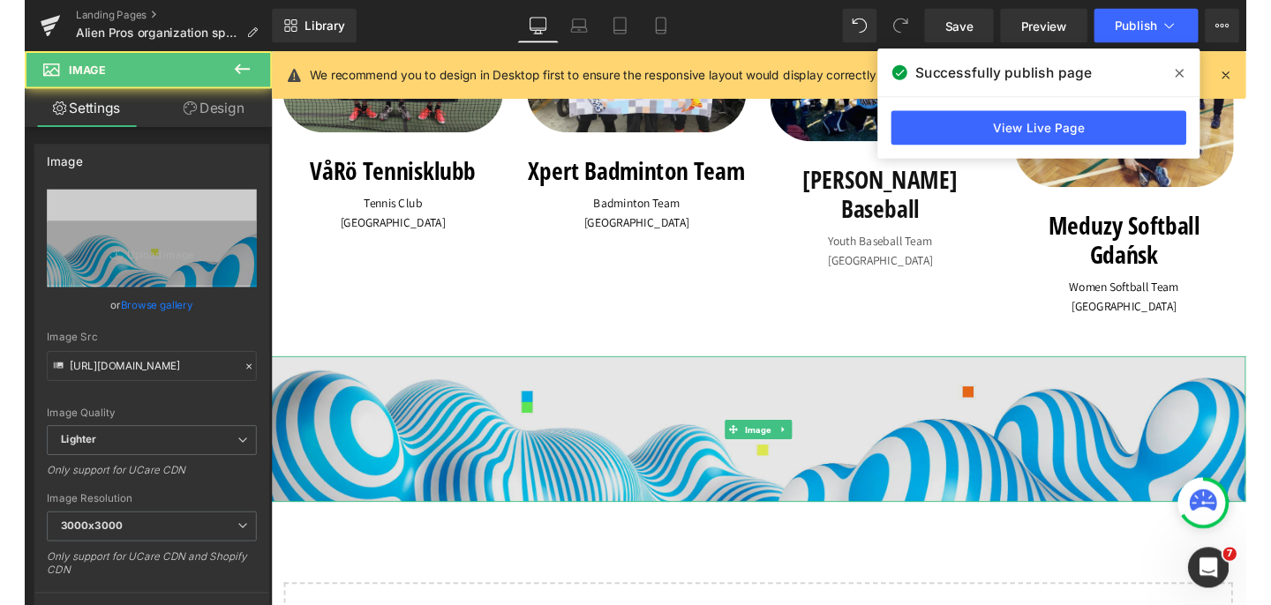
scroll to position [1910, 0]
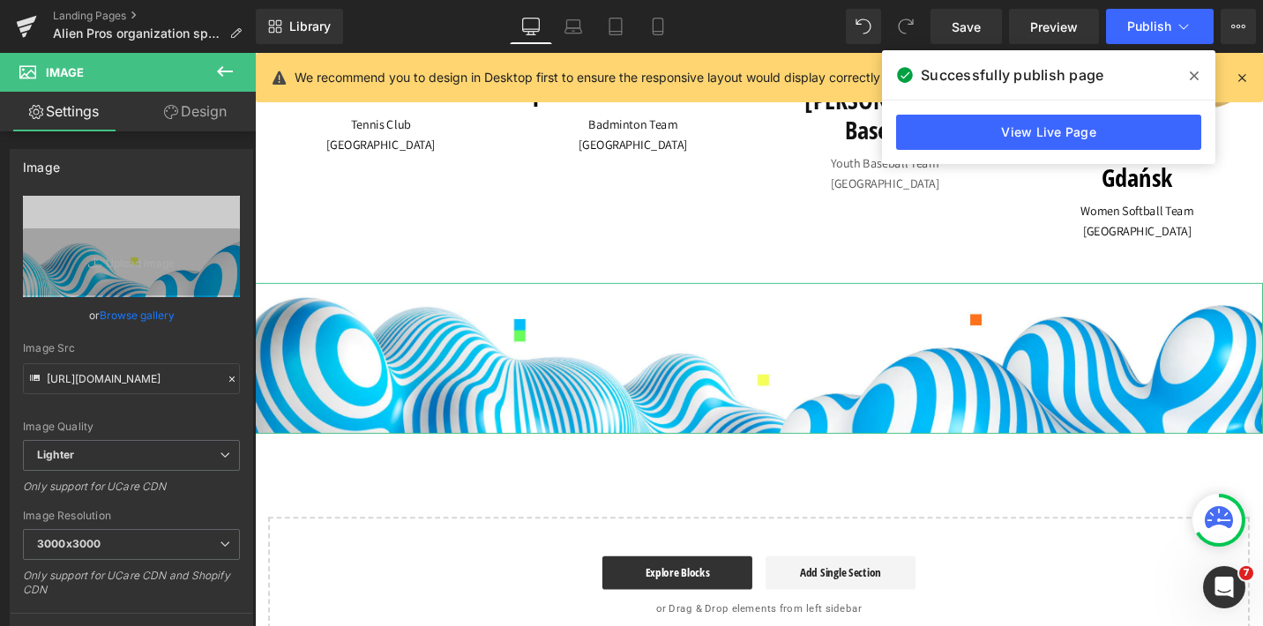
click at [200, 124] on link "Design" at bounding box center [195, 112] width 128 height 40
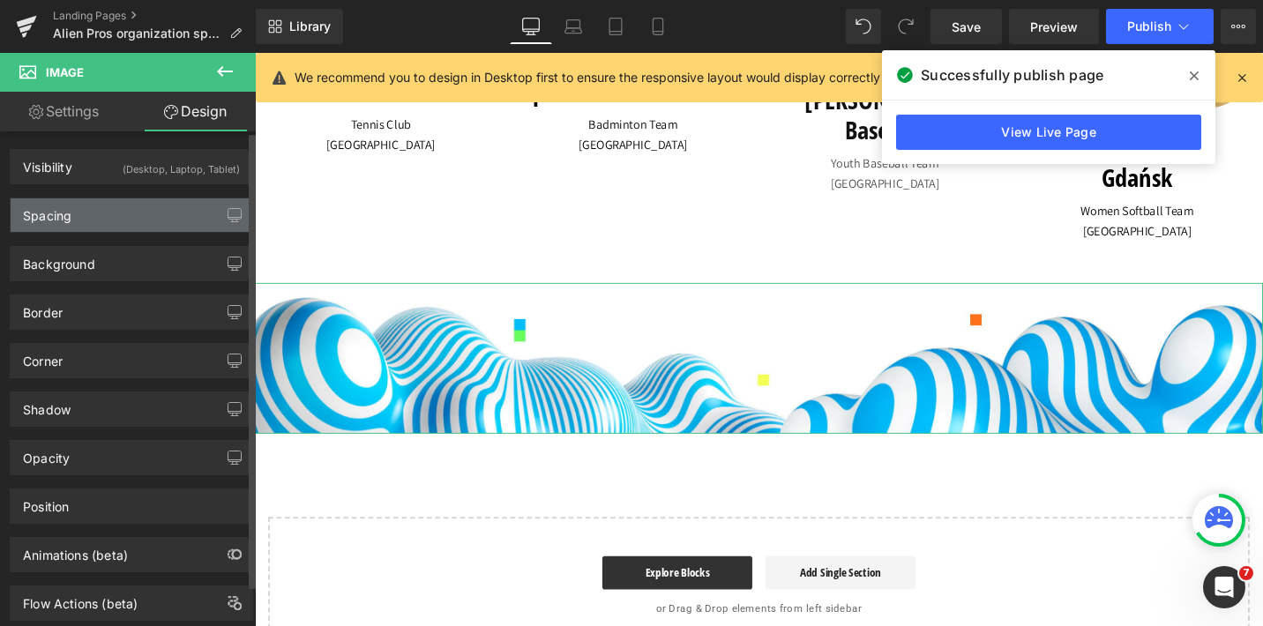
click at [93, 208] on div "Spacing" at bounding box center [132, 216] width 242 height 34
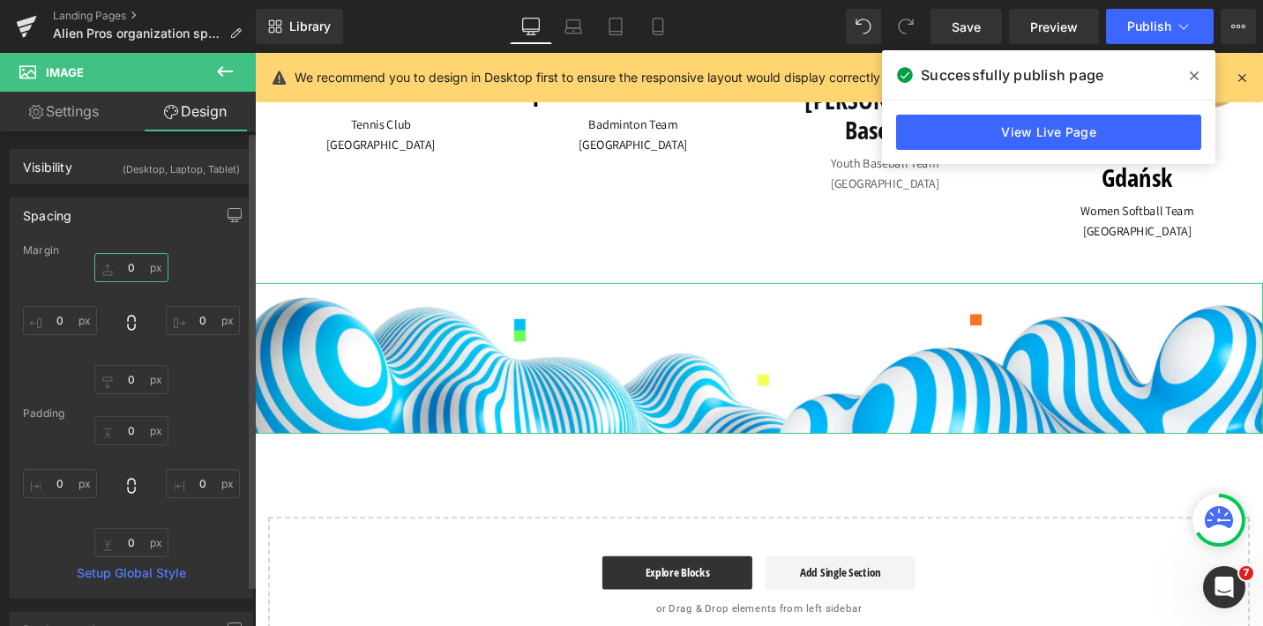
click at [132, 267] on input "0" at bounding box center [131, 267] width 74 height 29
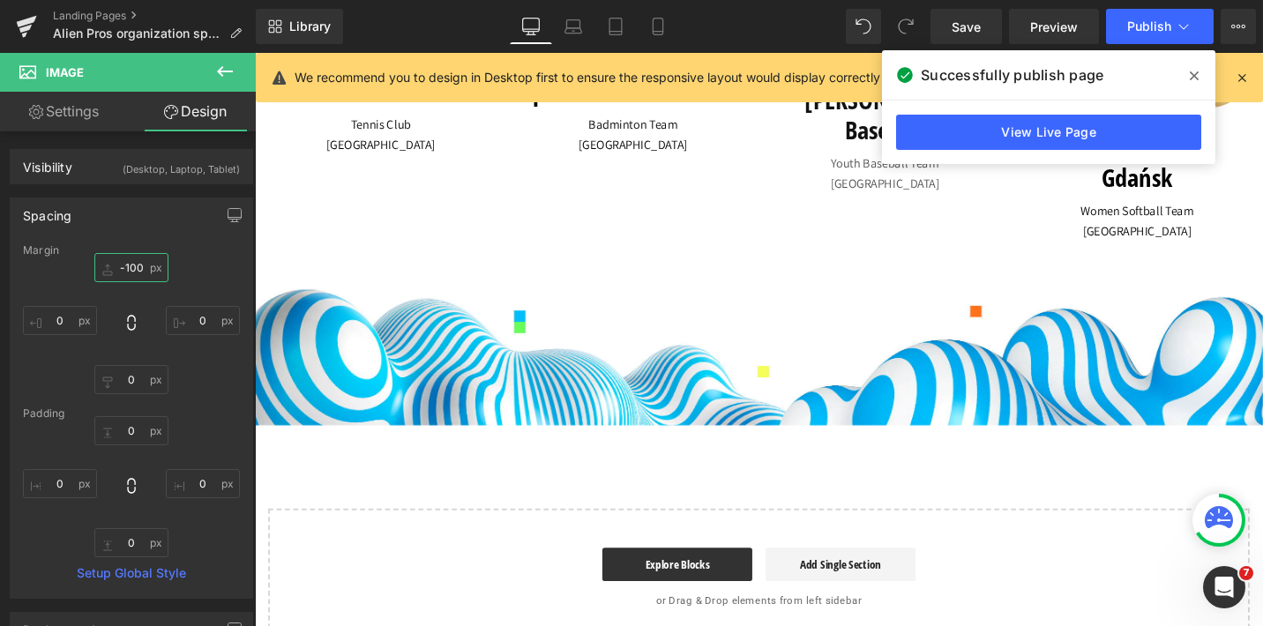
type input "-100"
click at [1193, 77] on icon at bounding box center [1194, 75] width 9 height 9
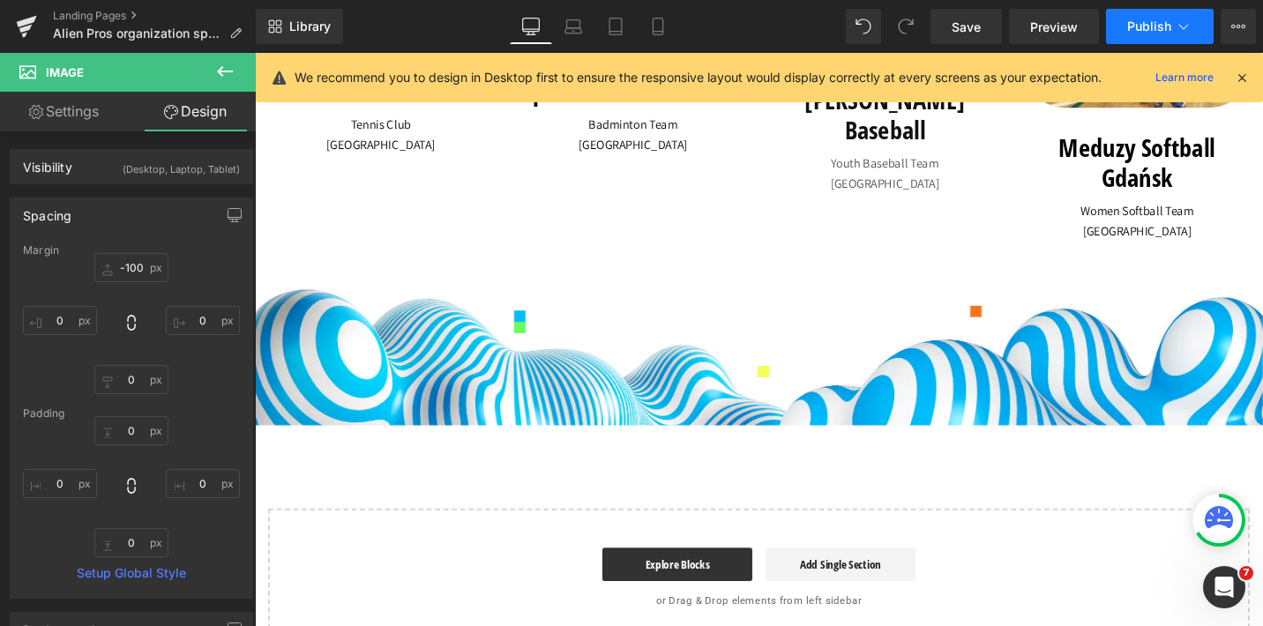
click at [1177, 23] on icon at bounding box center [1184, 27] width 18 height 18
click at [977, 34] on span "Save" at bounding box center [966, 27] width 29 height 19
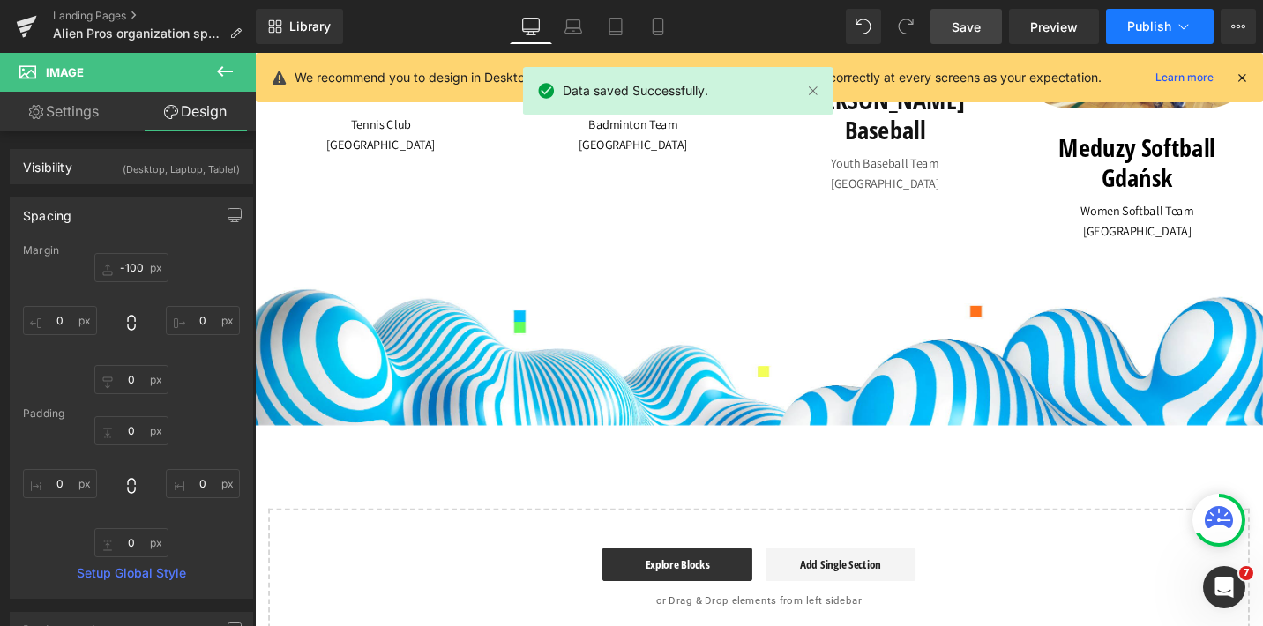
click at [1162, 25] on span "Publish" at bounding box center [1150, 26] width 44 height 14
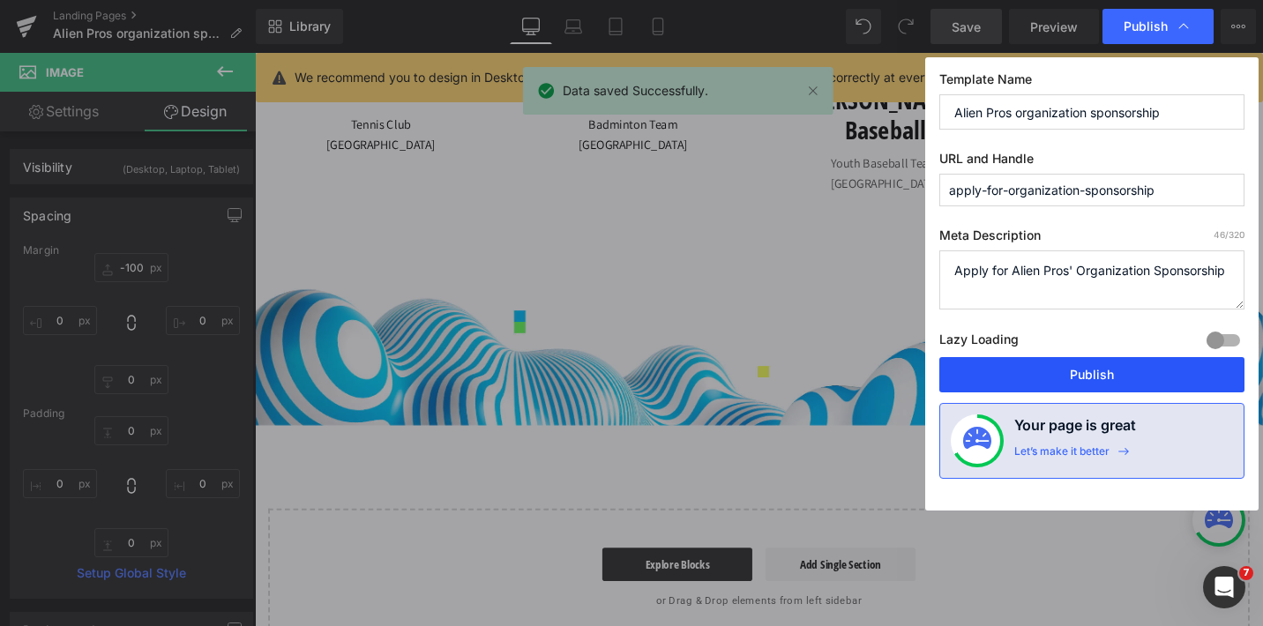
click at [1116, 385] on button "Publish" at bounding box center [1092, 374] width 305 height 35
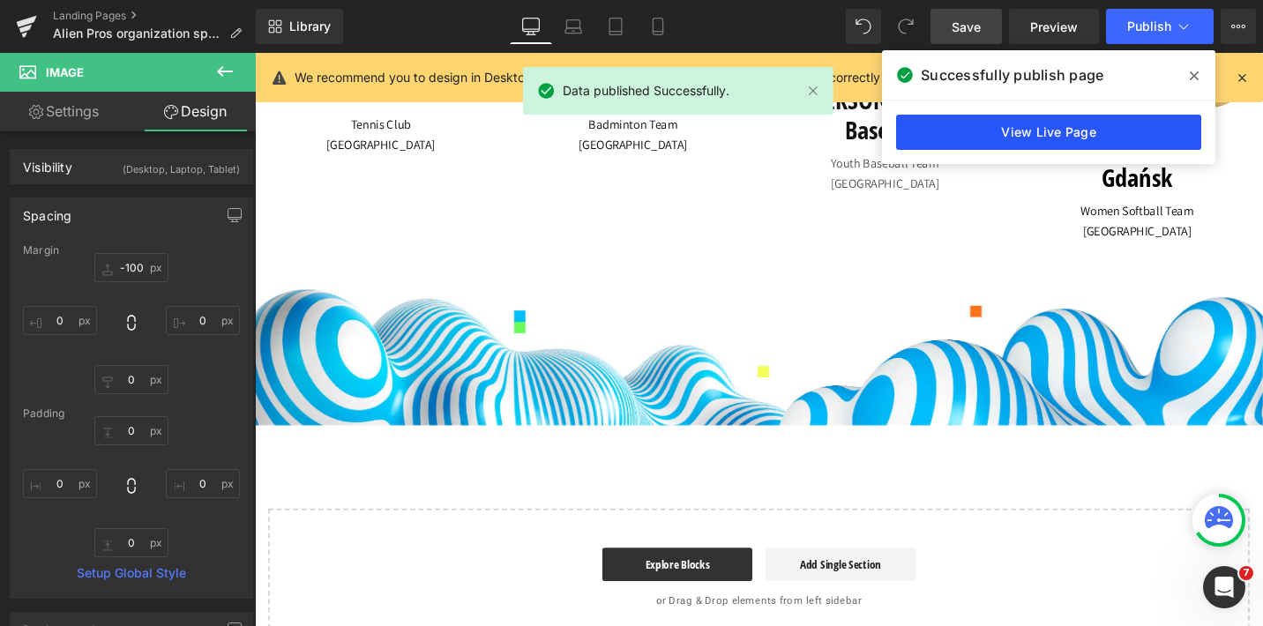
click at [1054, 138] on link "View Live Page" at bounding box center [1048, 132] width 305 height 35
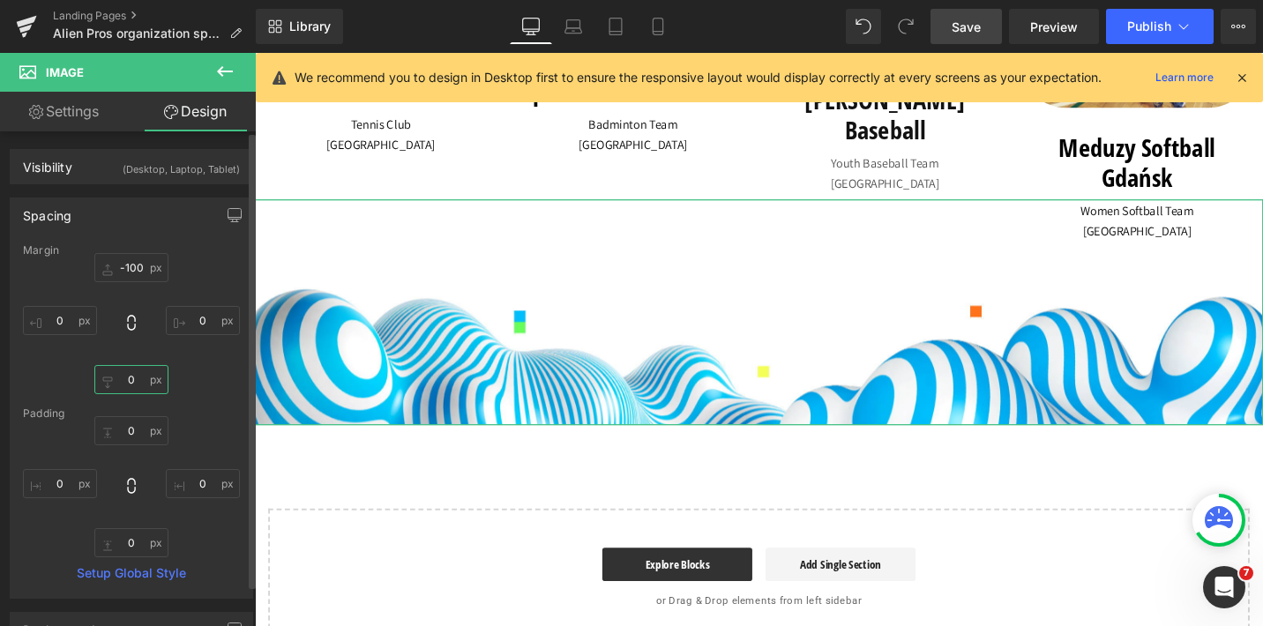
click at [124, 379] on input "0" at bounding box center [131, 379] width 74 height 29
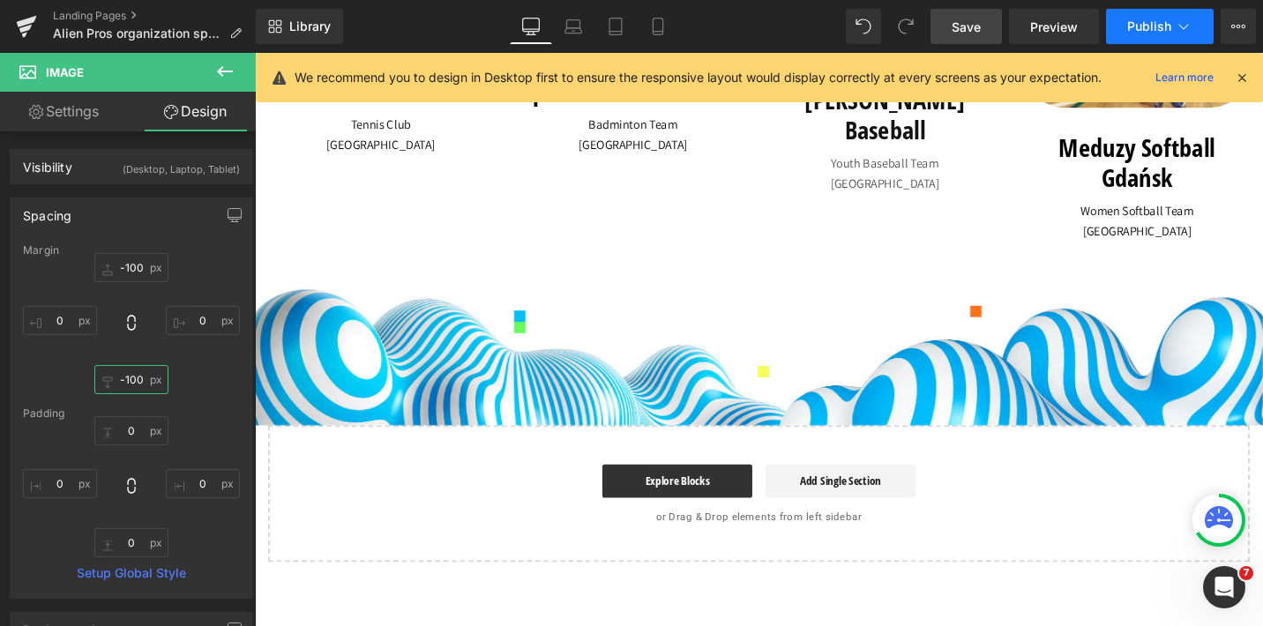
type input "-100"
click at [1181, 32] on icon at bounding box center [1184, 27] width 18 height 18
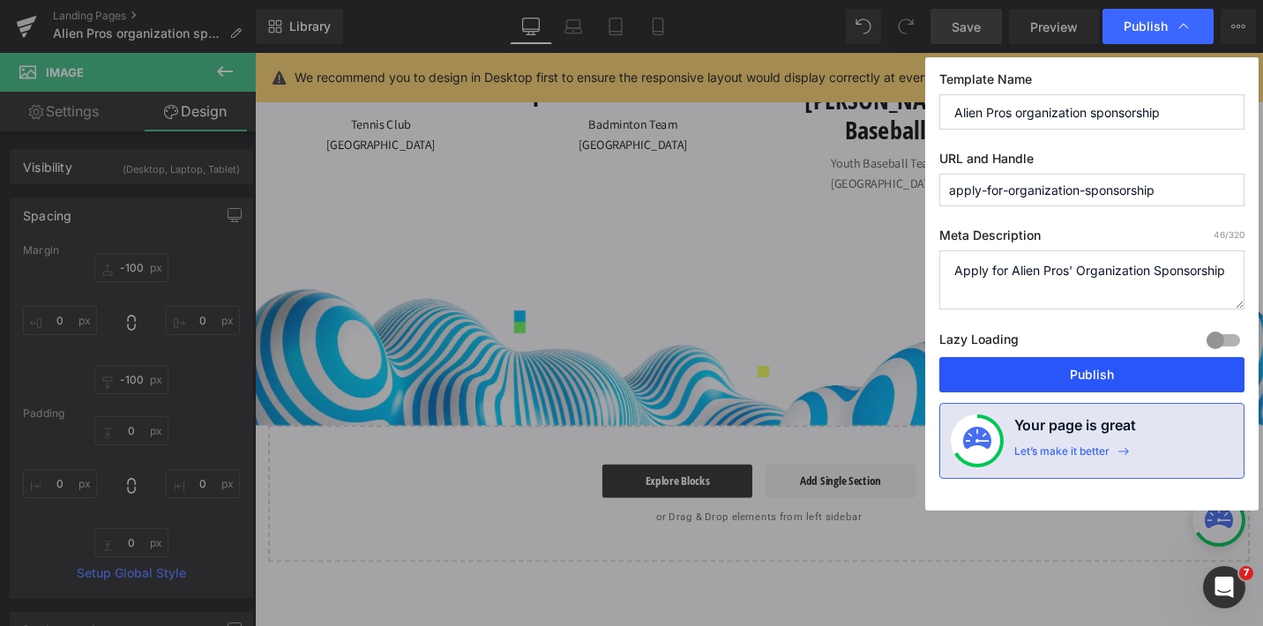
click at [1070, 379] on button "Publish" at bounding box center [1092, 374] width 305 height 35
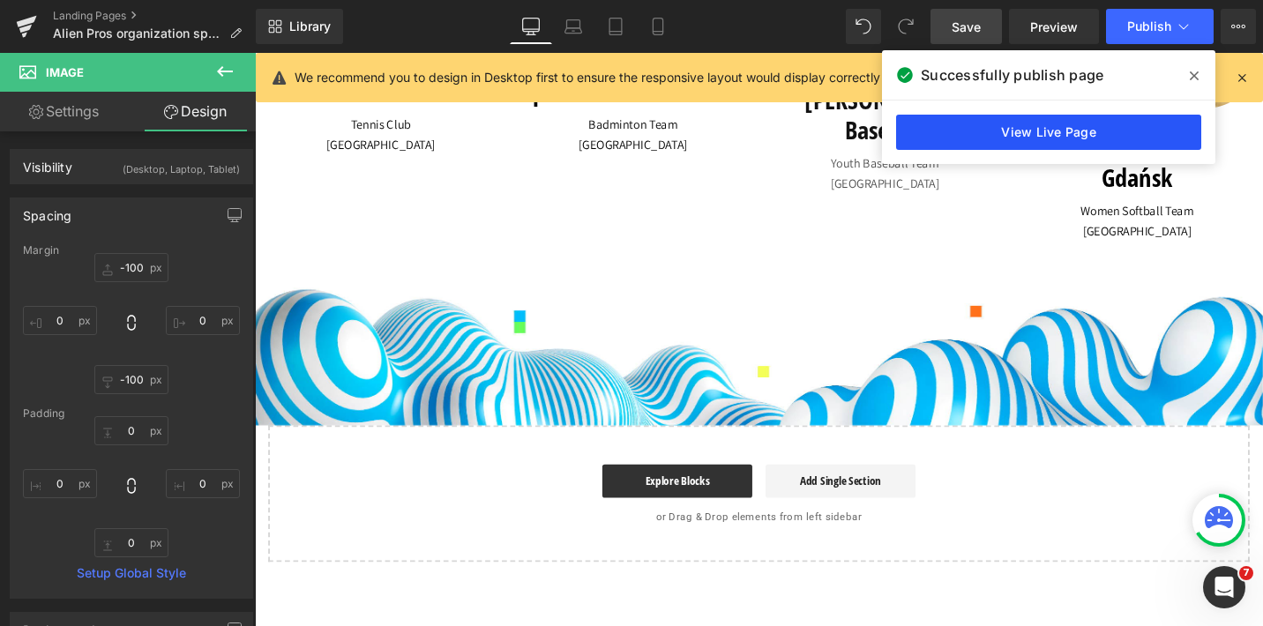
click at [1024, 134] on link "View Live Page" at bounding box center [1048, 132] width 305 height 35
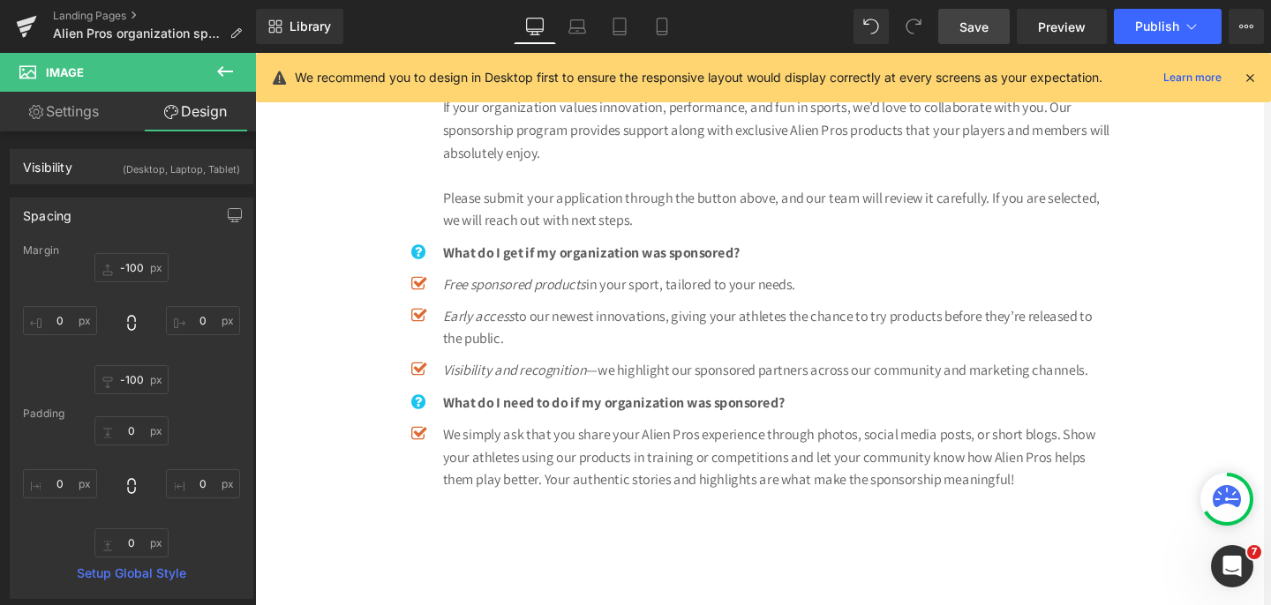
scroll to position [936, 0]
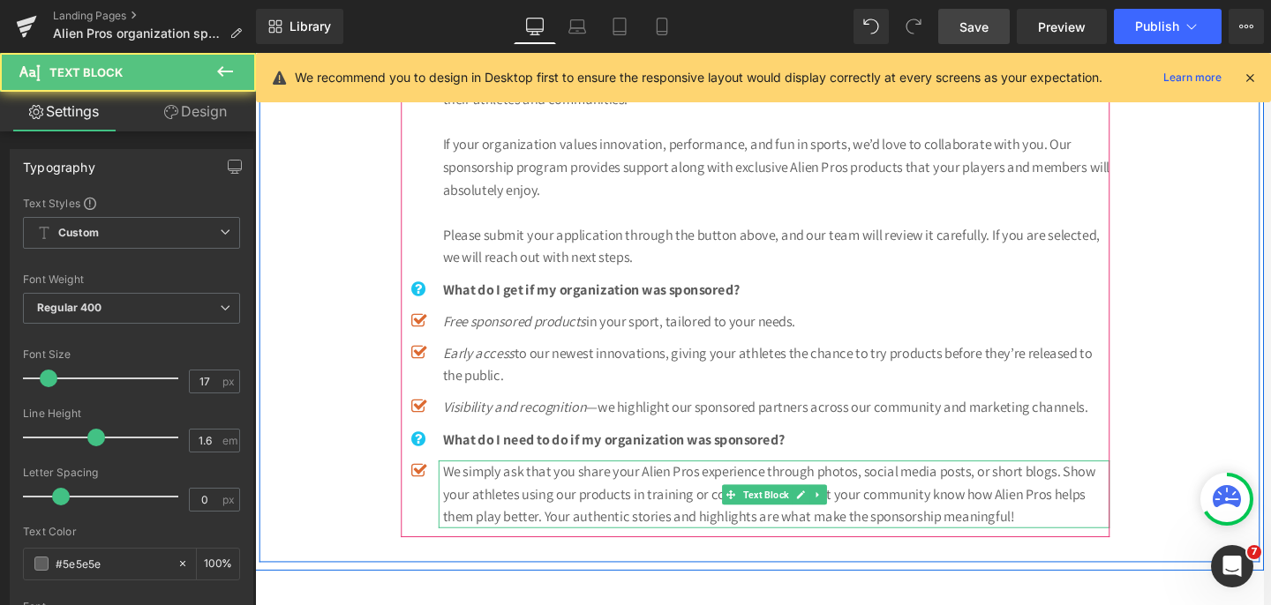
click at [649, 509] on p "We simply ask that you share your Alien Pros experience through photos, social …" at bounding box center [807, 520] width 706 height 72
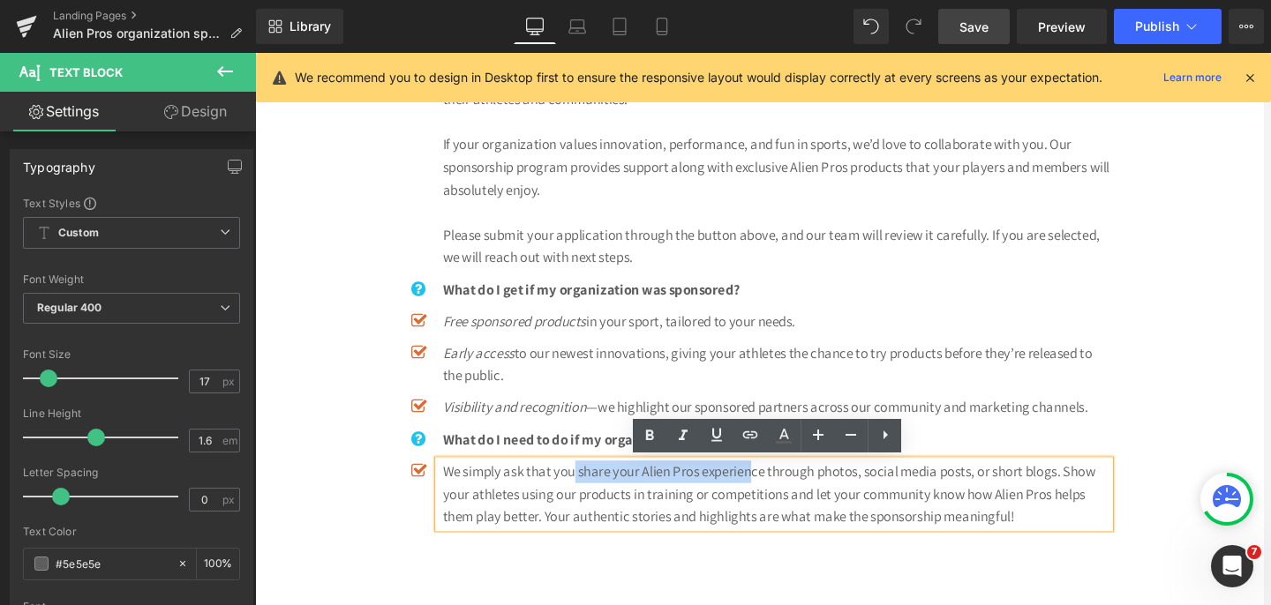
drag, startPoint x: 596, startPoint y: 500, endPoint x: 786, endPoint y: 499, distance: 190.6
click at [786, 499] on p "We simply ask that you share your Alien Pros experience through photos, social …" at bounding box center [807, 520] width 706 height 72
click at [25, 20] on icon at bounding box center [27, 21] width 20 height 11
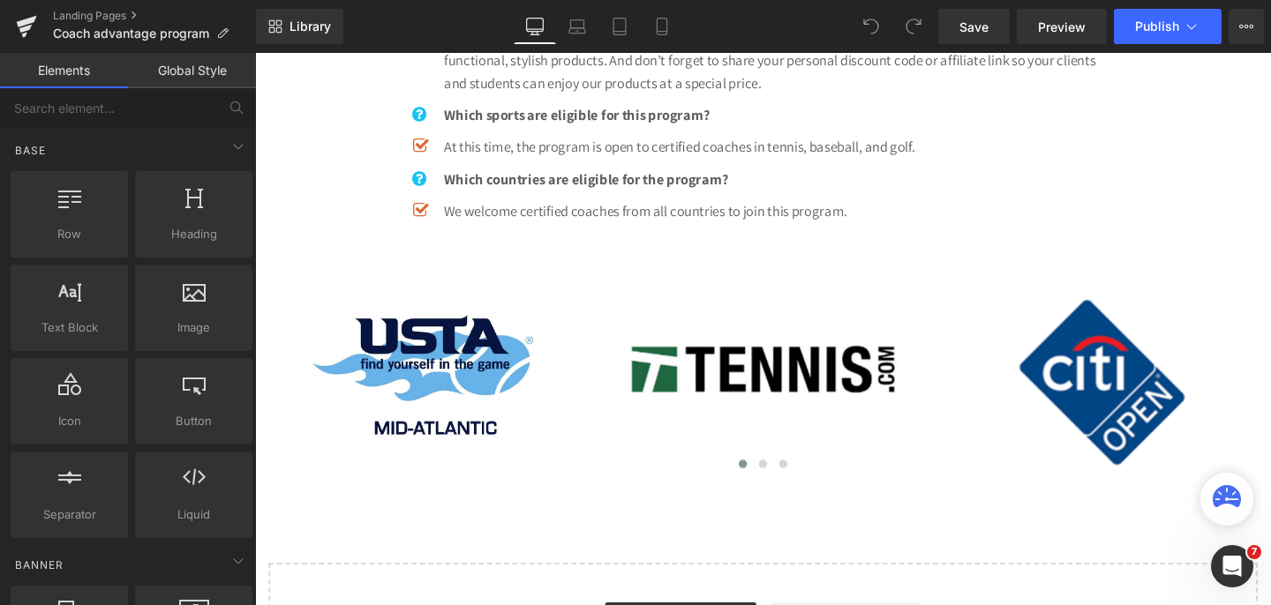
scroll to position [1329, 0]
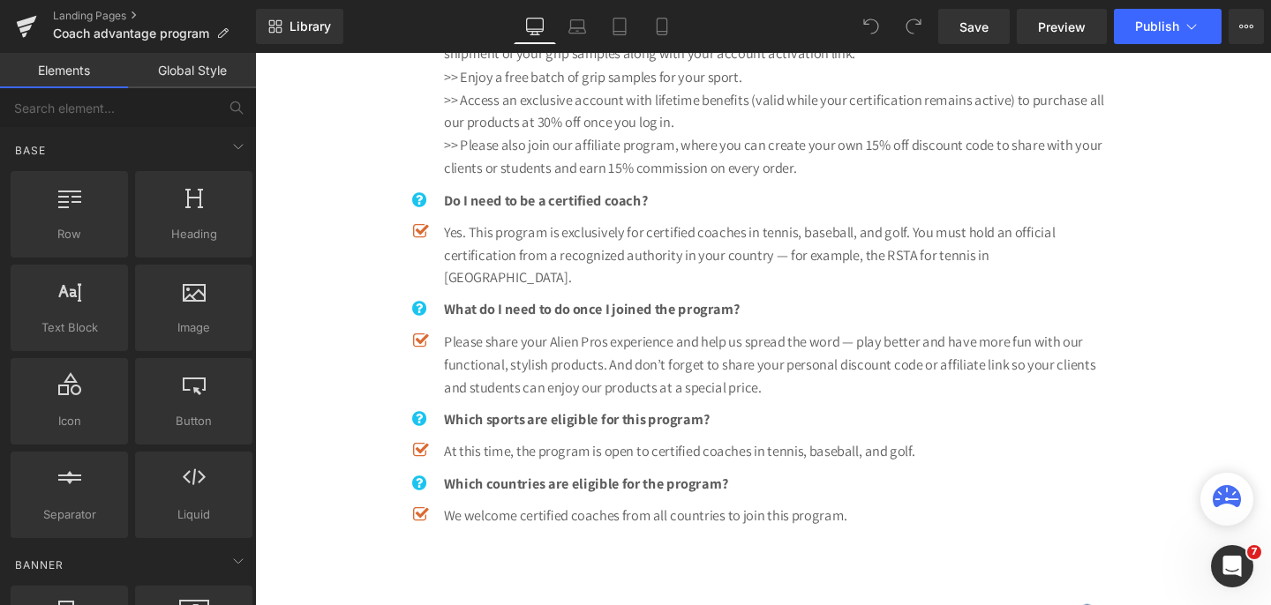
click at [716, 351] on p "Please share your Alien Pros experience and help us spread the word — play bett…" at bounding box center [807, 382] width 706 height 72
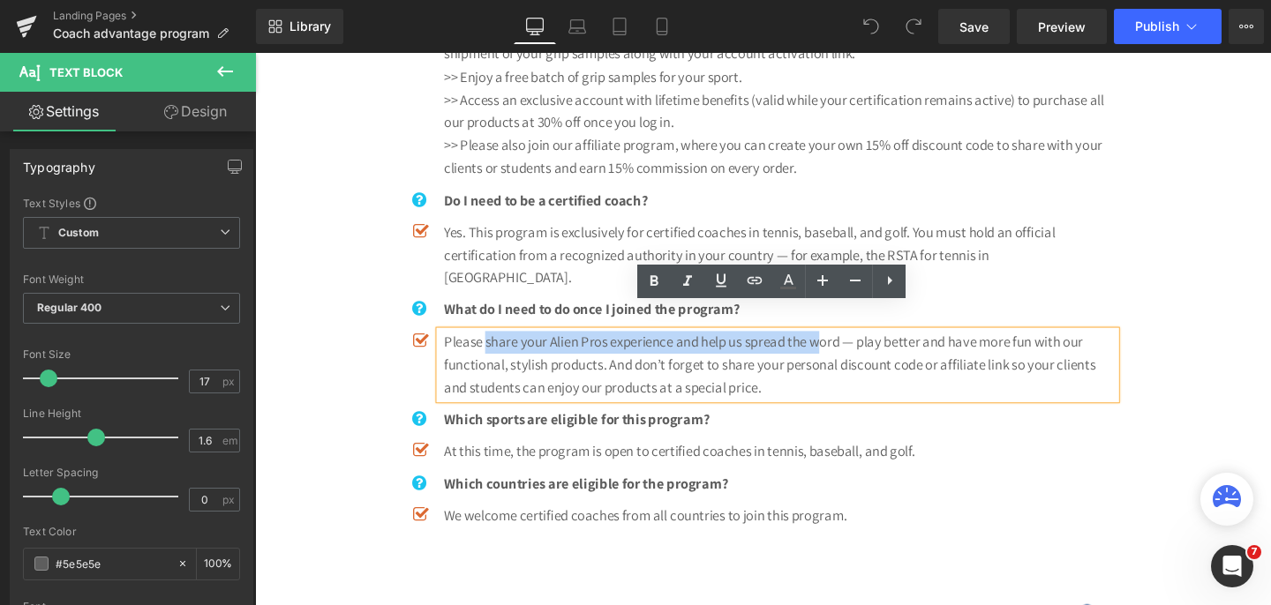
drag, startPoint x: 498, startPoint y: 334, endPoint x: 854, endPoint y: 335, distance: 356.5
click at [854, 346] on p "Please share your Alien Pros experience and help us spread the word — play bett…" at bounding box center [807, 382] width 706 height 72
click at [852, 356] on p "Please share your Alien Pros experience and help us spread the word — play bett…" at bounding box center [807, 382] width 706 height 72
